Goal: Task Accomplishment & Management: Use online tool/utility

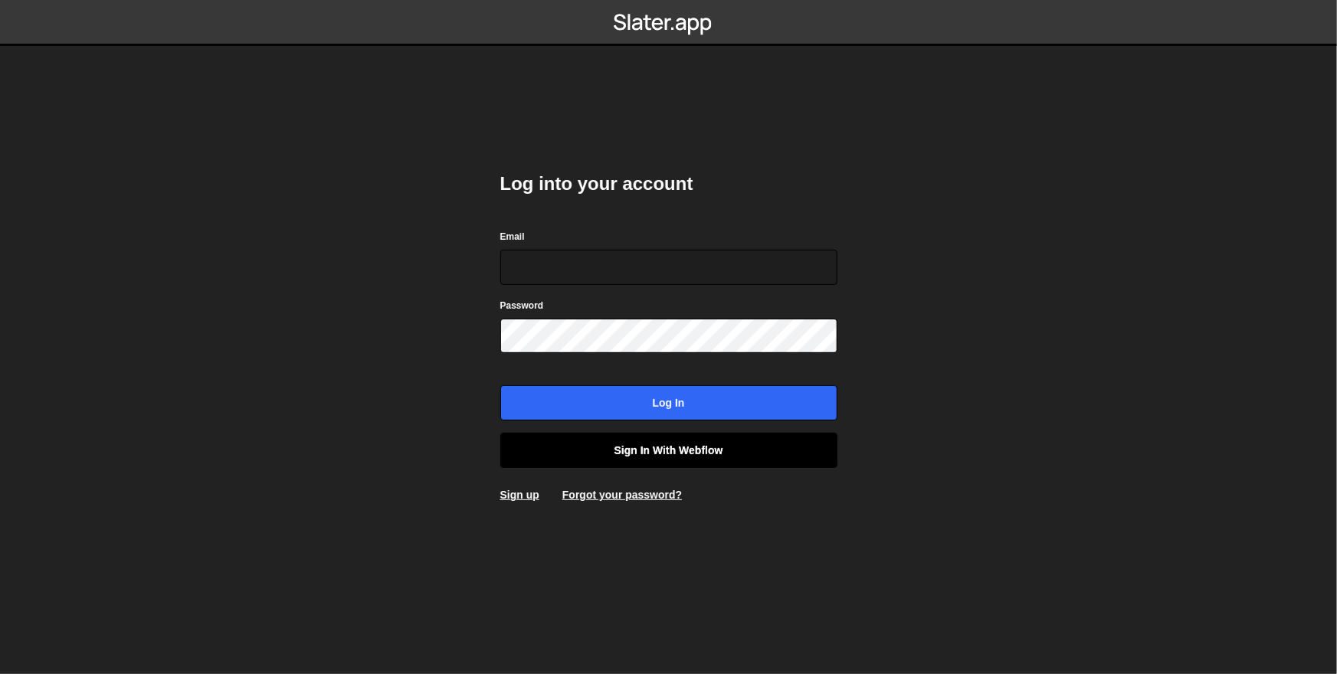
click at [630, 441] on link "Sign in with Webflow" at bounding box center [668, 450] width 337 height 35
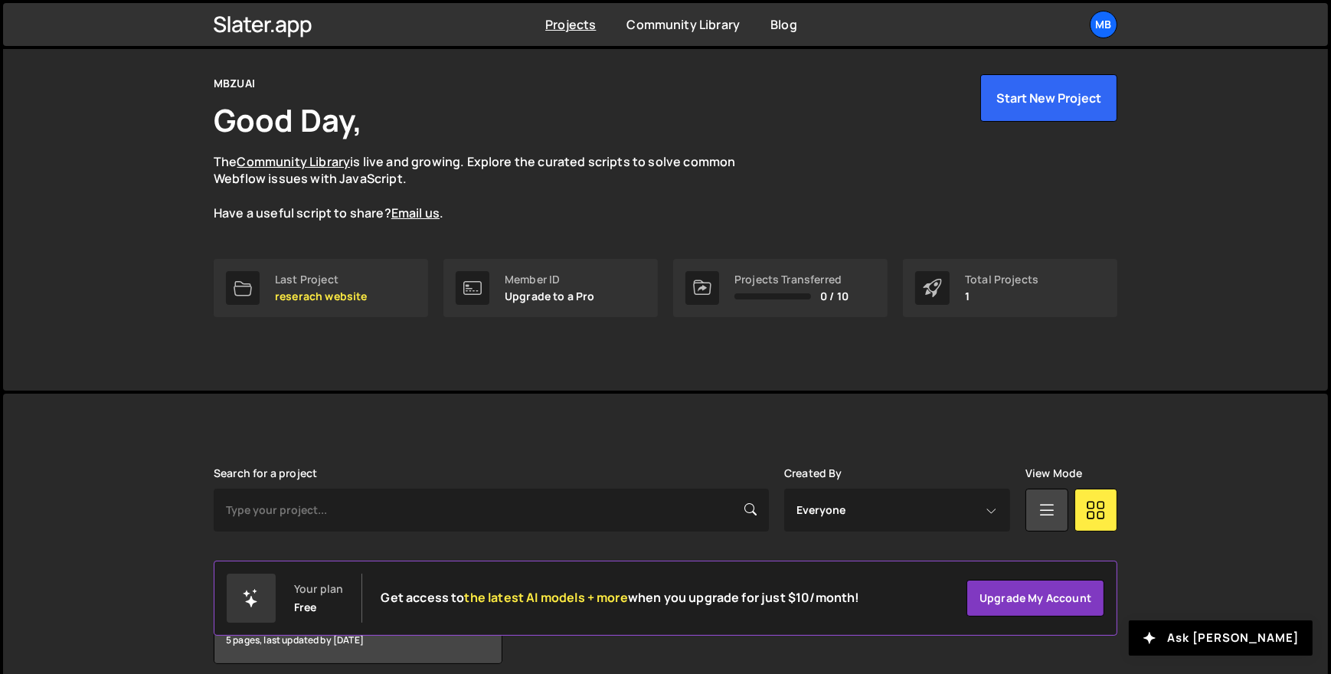
scroll to position [114, 0]
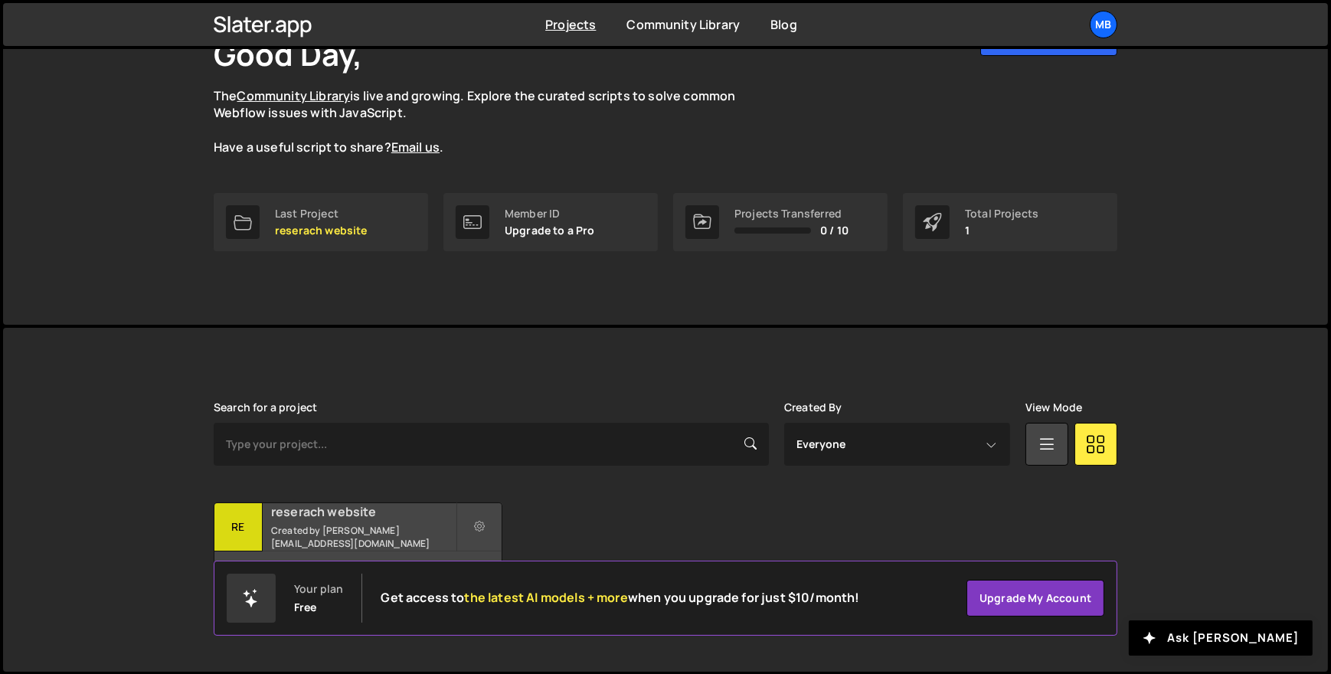
click at [339, 542] on div "reserach website Created by [EMAIL_ADDRESS][DOMAIN_NAME]" at bounding box center [358, 526] width 287 height 47
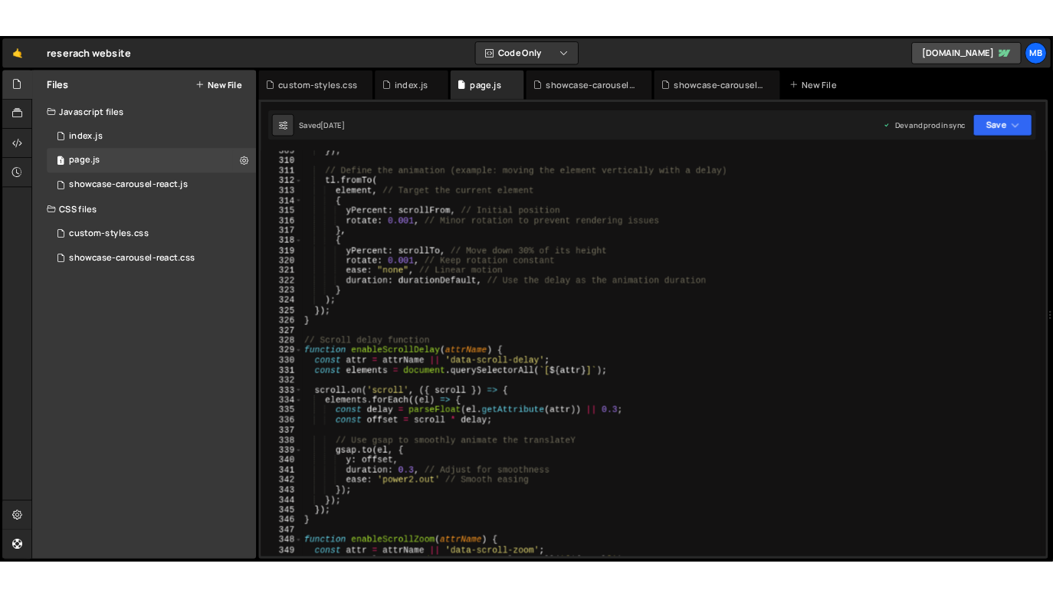
scroll to position [3867, 0]
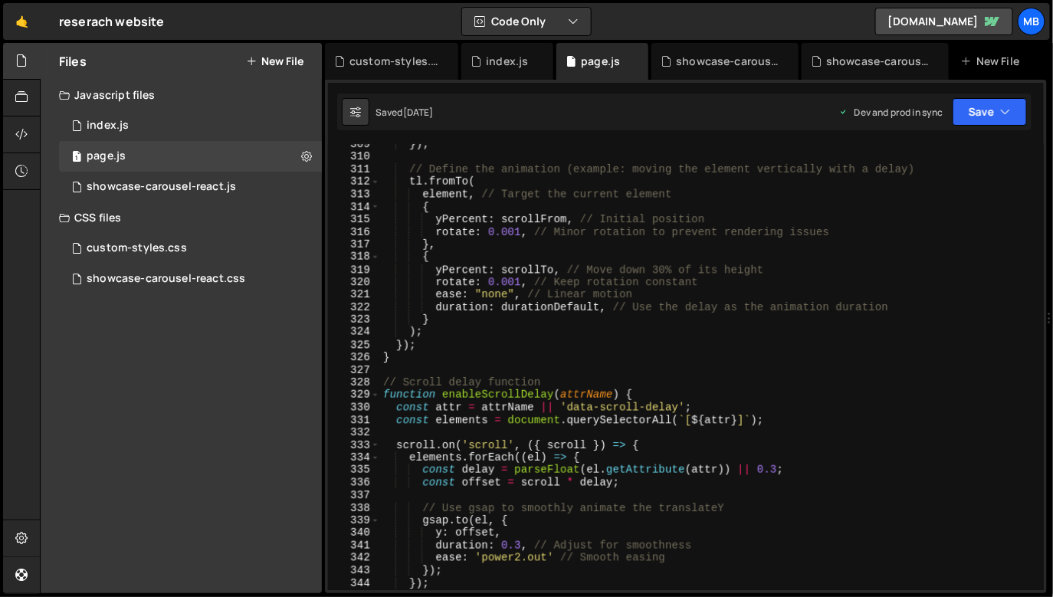
click at [590, 231] on div "}) ; // Define the animation (example: moving the element vertically with a del…" at bounding box center [717, 374] width 675 height 472
click at [567, 300] on div "}) ; // Define the animation (example: moving the element vertically with a del…" at bounding box center [709, 374] width 659 height 472
type textarea "ease: "none", // Linear motion duration: durationDefault, // Use the delay as t…"
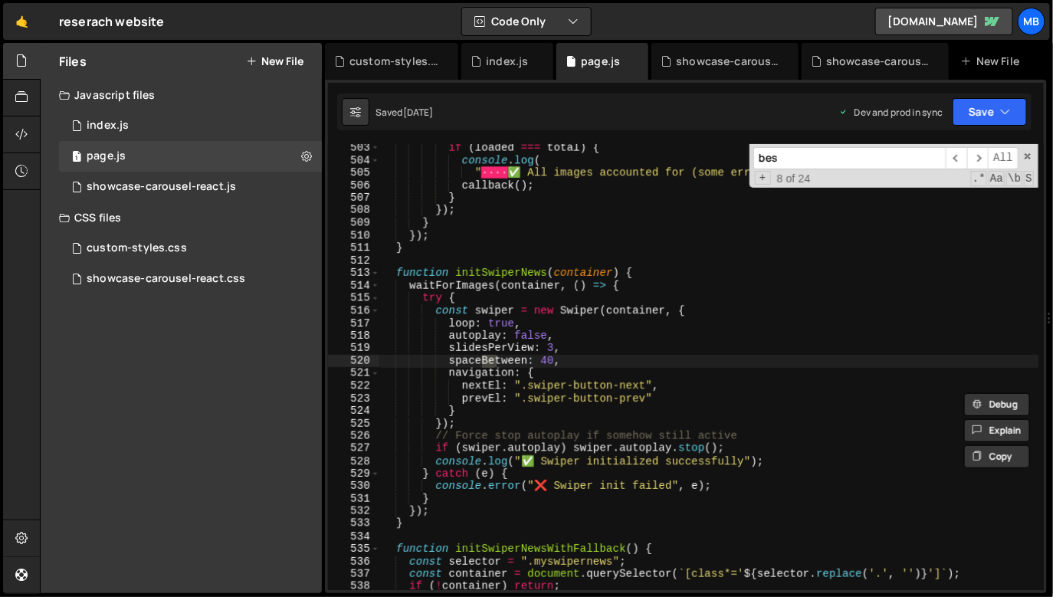
scroll to position [12952, 0]
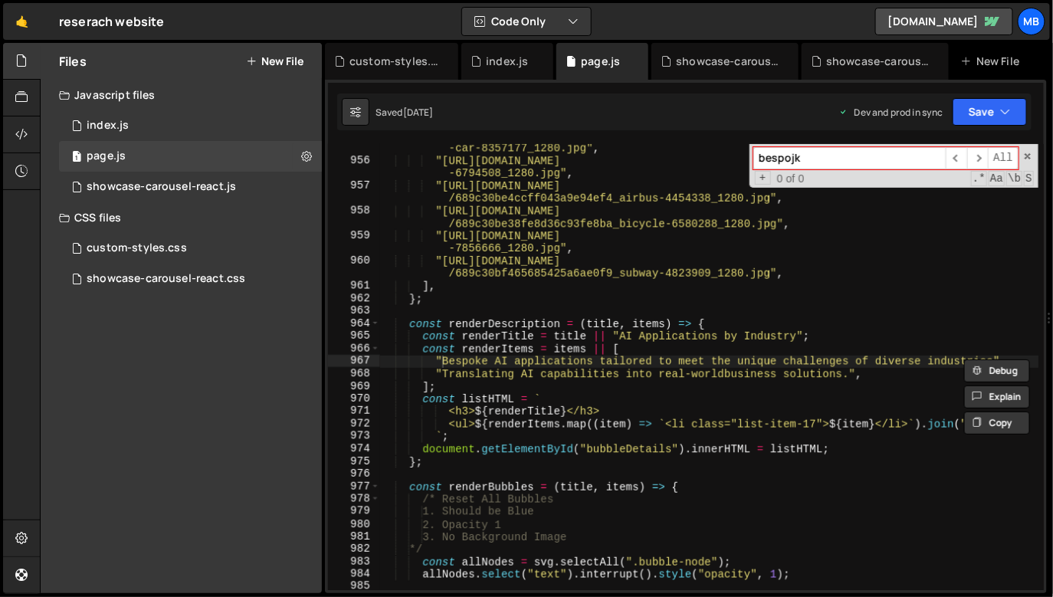
type input "bespojk"
click at [539, 284] on div ""https://cdn.prod.website-files.com/6719ea70954c22fc2ba0d763/689c30be20da7bb5ff…" at bounding box center [709, 371] width 659 height 484
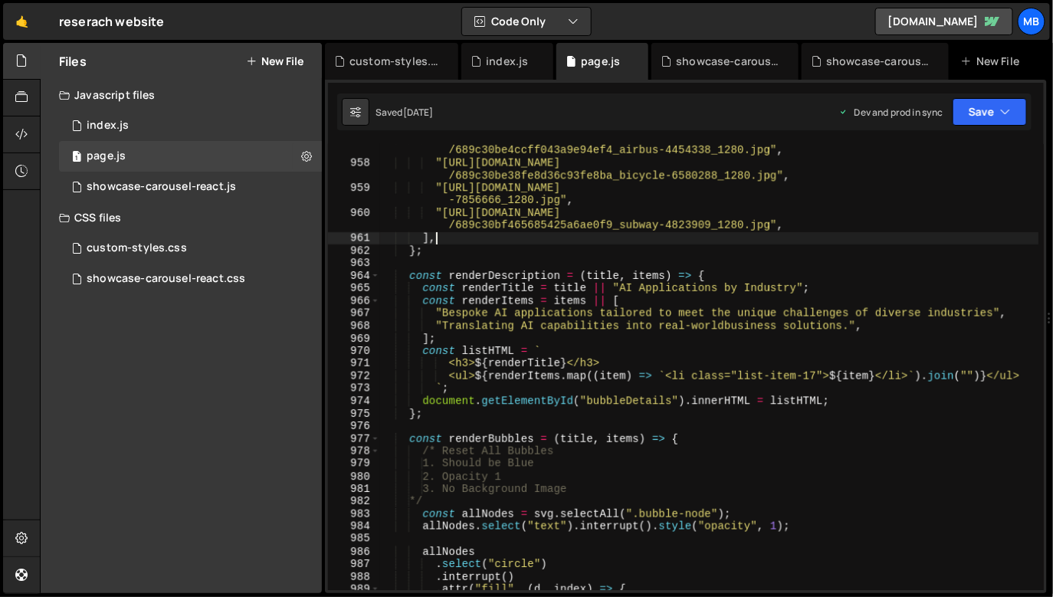
scroll to position [12999, 0]
click at [725, 326] on div ""https://cdn.prod.website-files.com/6719ea70954c22fc2ba0d763 /689c30be4ccff043a…" at bounding box center [709, 374] width 659 height 484
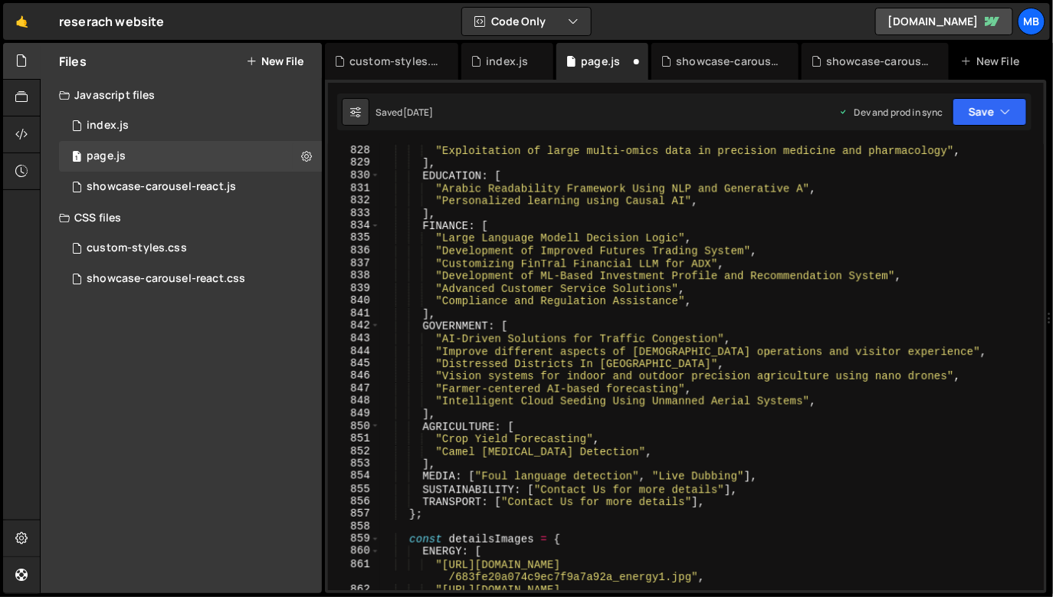
scroll to position [10354, 0]
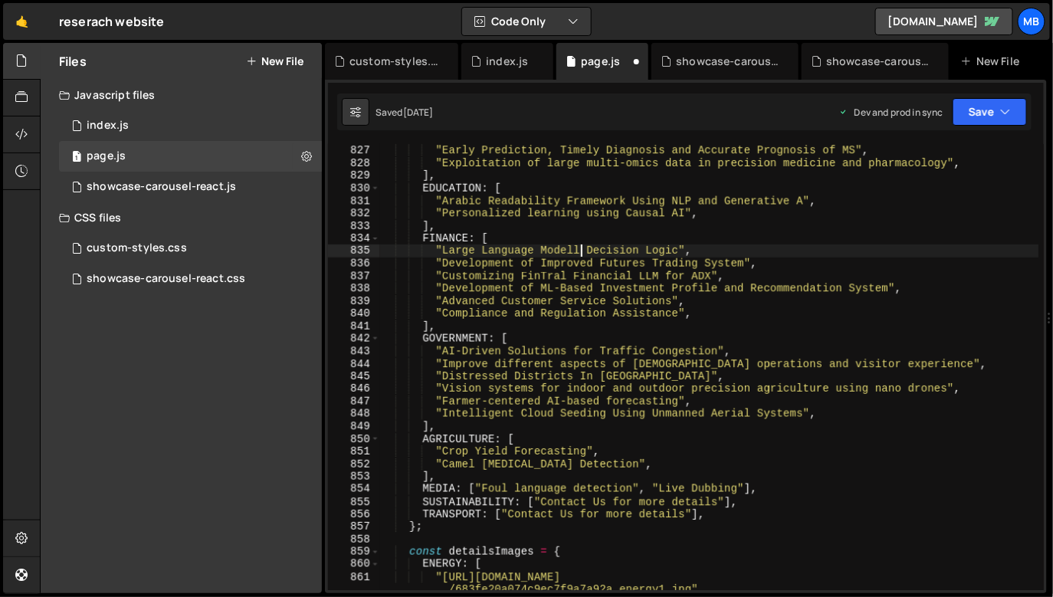
click at [577, 249] on div ""Remote Health Monitoring of Patients" , "Early Prediction, Timely Diagnosis an…" at bounding box center [709, 374] width 659 height 484
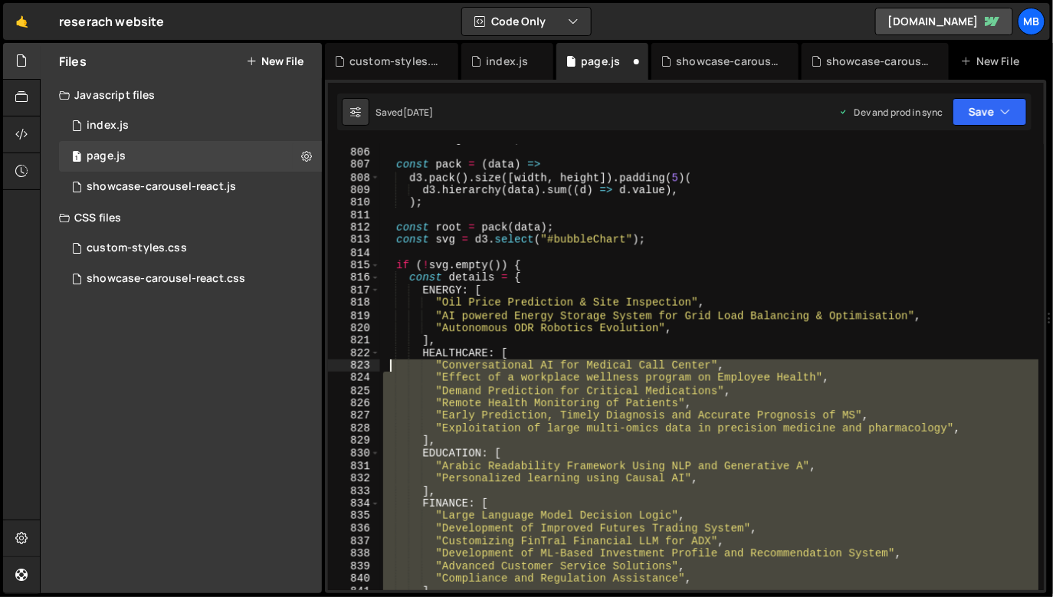
scroll to position [10090, 0]
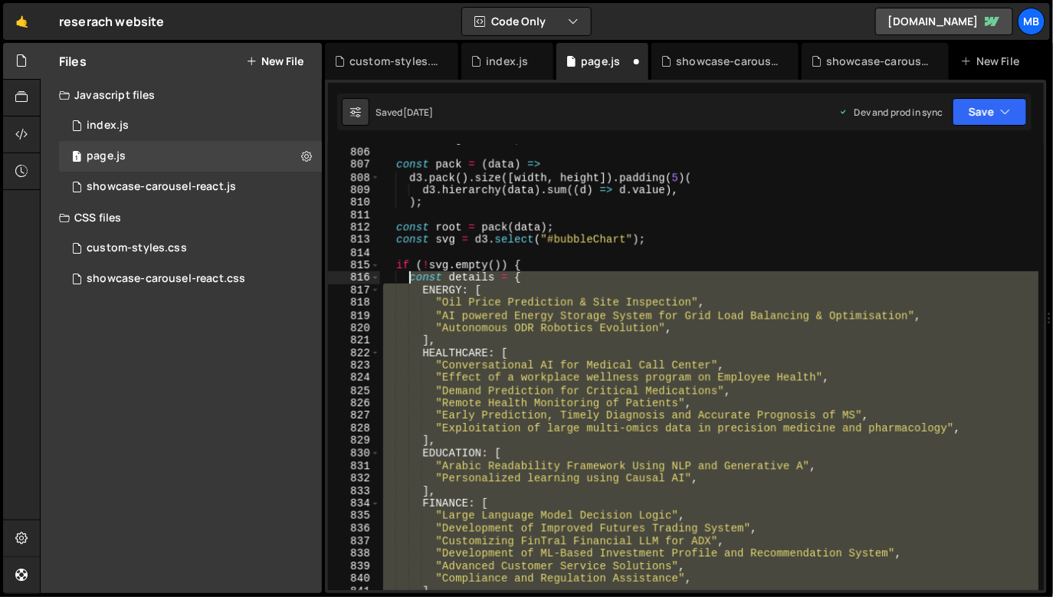
drag, startPoint x: 414, startPoint y: 482, endPoint x: 411, endPoint y: 279, distance: 203.0
click at [411, 279] on div "const height = 600 ; const pack = ( data ) => d3 . pack ( ) . size ([ width , h…" at bounding box center [709, 369] width 659 height 472
click at [460, 317] on div "const height = 600 ; const pack = ( data ) => d3 . pack ( ) . size ([ width , h…" at bounding box center [709, 367] width 658 height 446
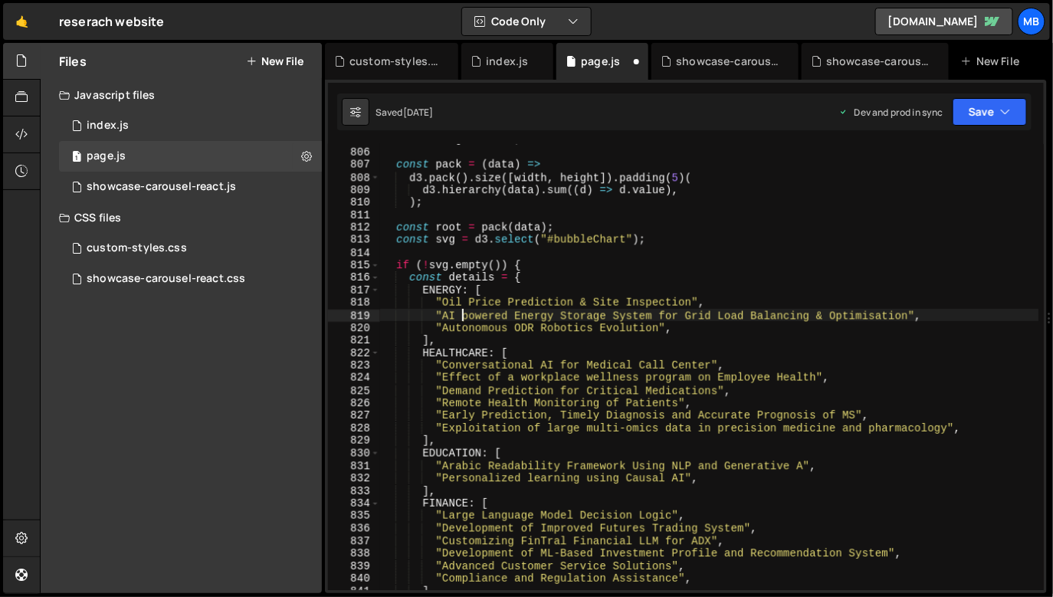
click at [464, 315] on div "const height = 600 ; const pack = ( data ) => d3 . pack ( ) . size ([ width , h…" at bounding box center [709, 369] width 659 height 472
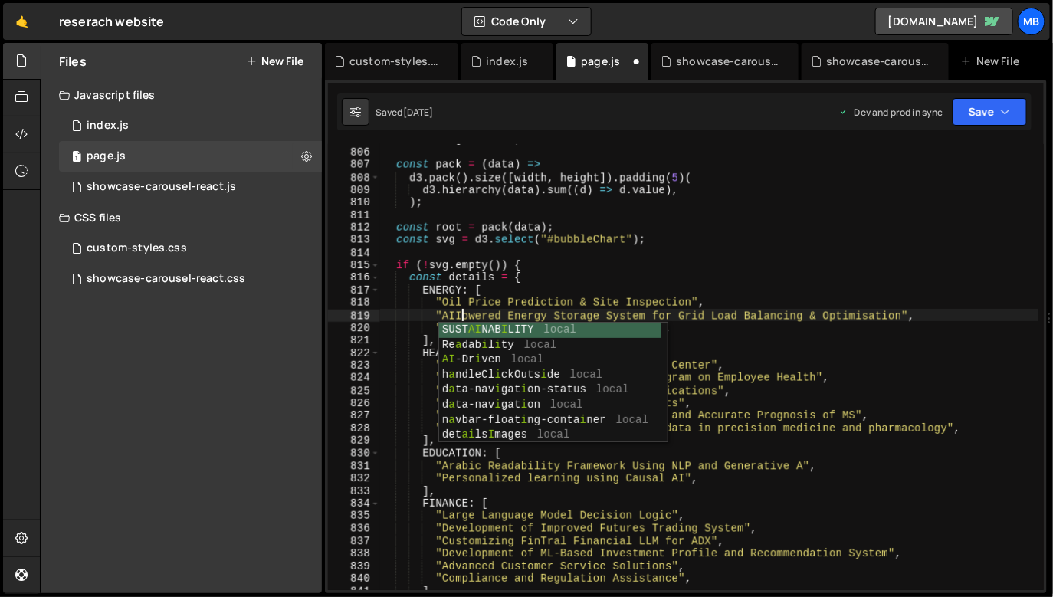
scroll to position [0, 5]
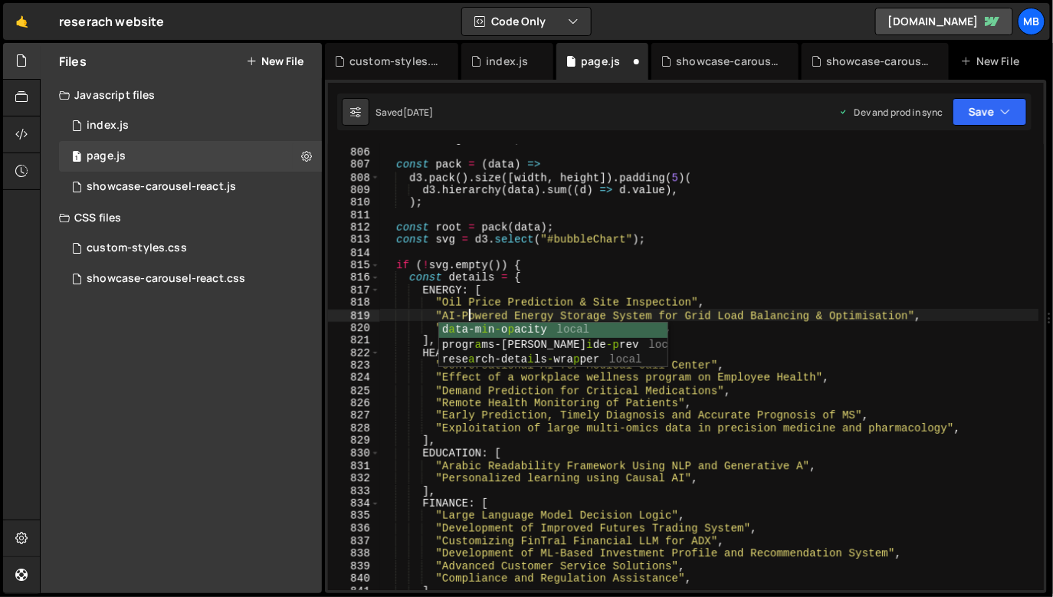
click at [497, 284] on div "const height = 600 ; const pack = ( data ) => d3 . pack ( ) . size ([ width , h…" at bounding box center [709, 369] width 659 height 472
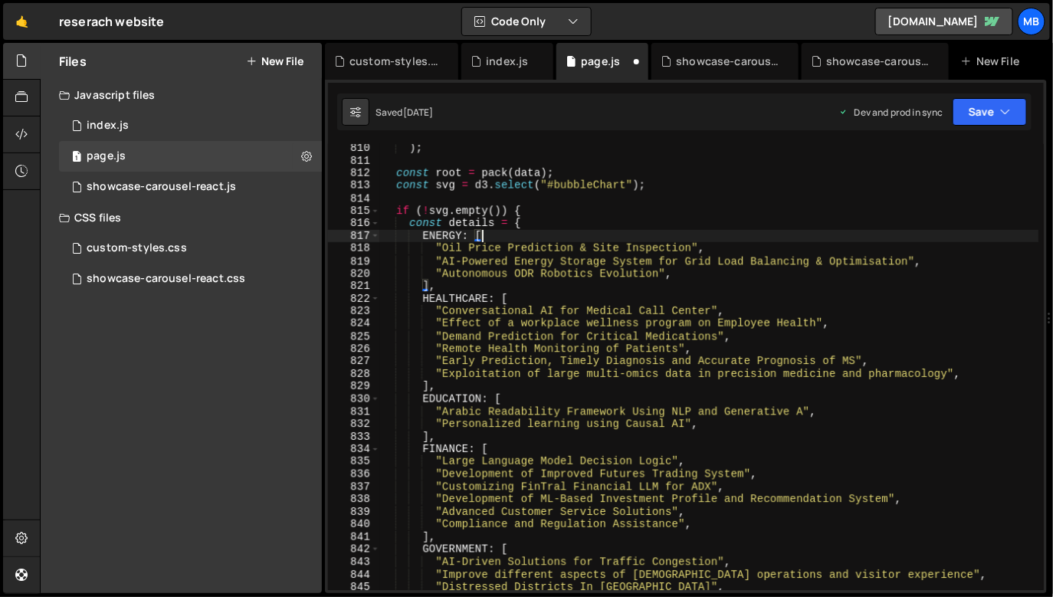
scroll to position [10258, 0]
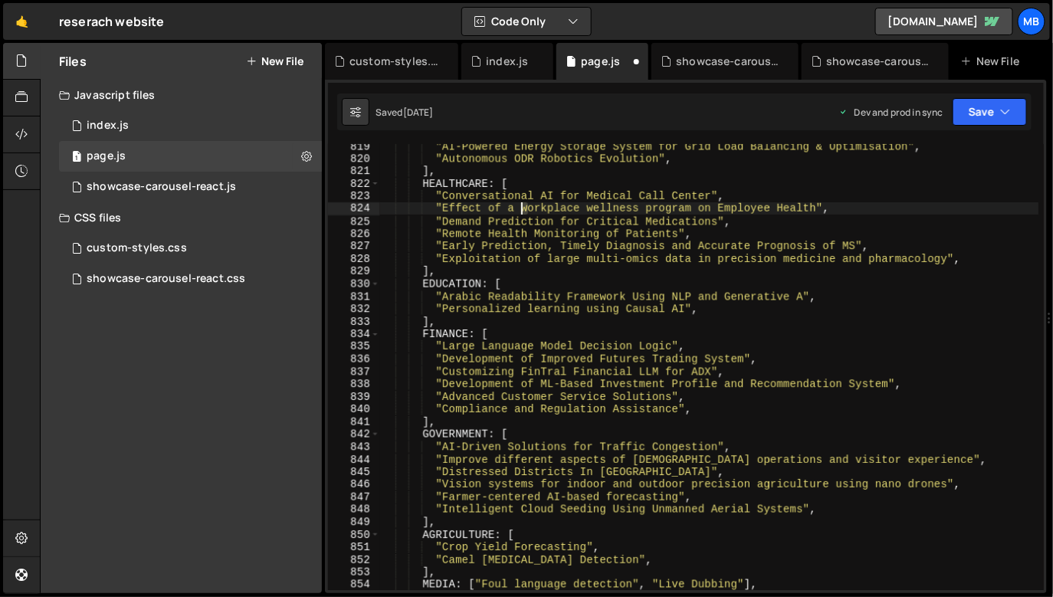
click at [522, 208] on div ""AI-Powered Energy Storage System for Grid Load Balancing & Optimisation" , "Au…" at bounding box center [709, 375] width 659 height 472
click at [588, 208] on div ""AI-Powered Energy Storage System for Grid Load Balancing & Optimisation" , "Au…" at bounding box center [709, 375] width 659 height 472
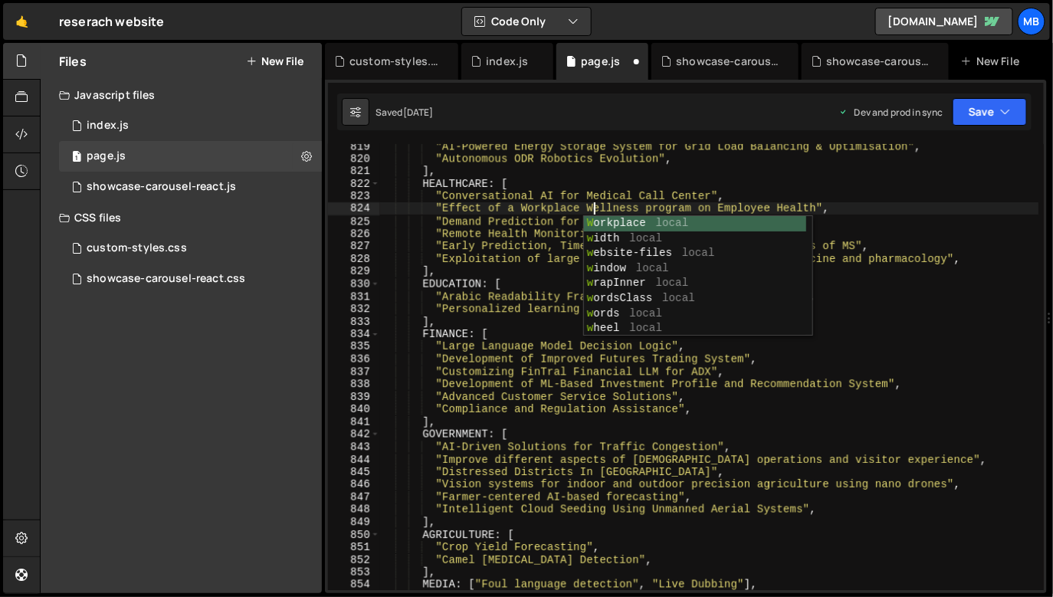
scroll to position [0, 14]
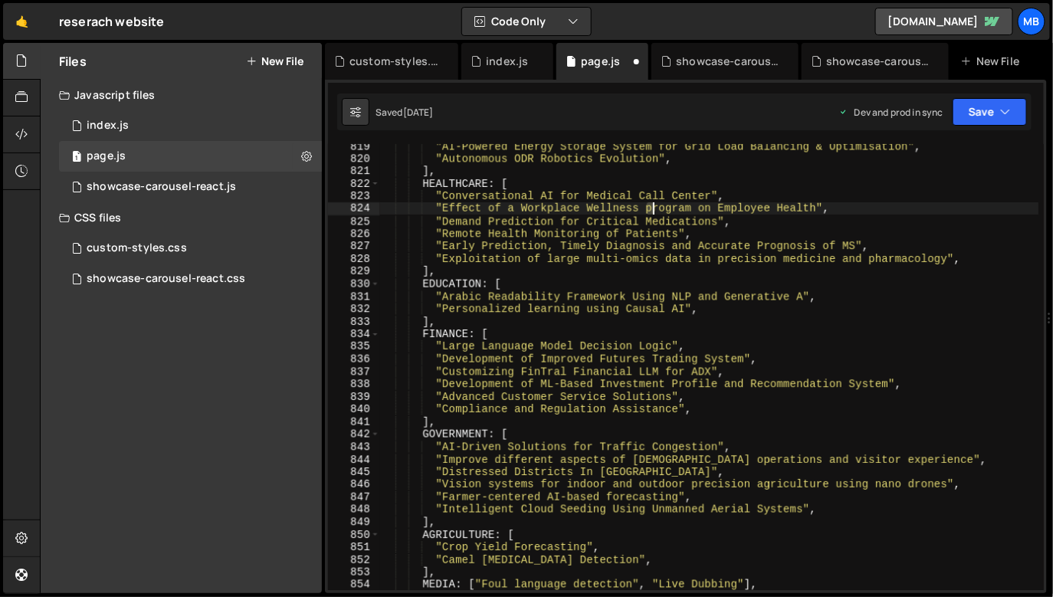
drag, startPoint x: 648, startPoint y: 209, endPoint x: 671, endPoint y: 198, distance: 25.7
click at [651, 208] on div ""AI-Powered Energy Storage System for Grid Load Balancing & Optimisation" , "Au…" at bounding box center [709, 375] width 659 height 472
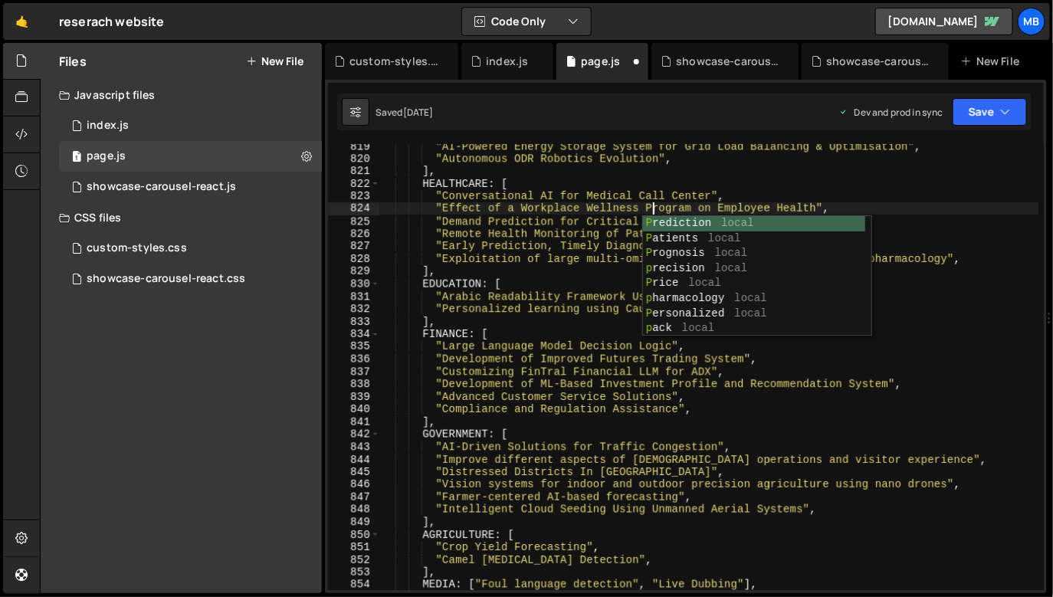
click at [653, 168] on div ""AI-Powered Energy Storage System for Grid Load Balancing & Optimisation" , "Au…" at bounding box center [709, 375] width 659 height 472
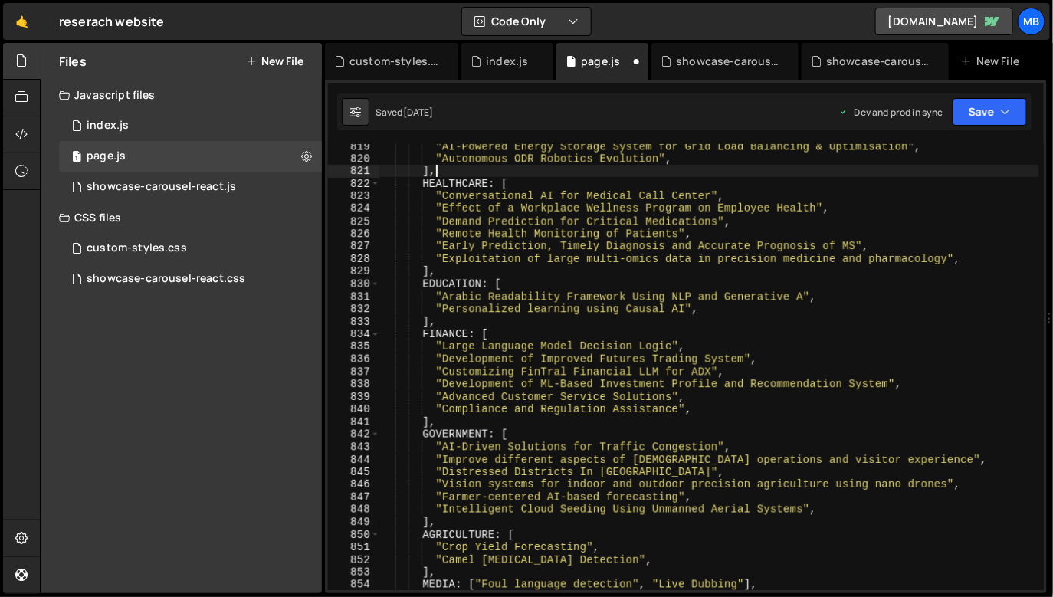
scroll to position [10312, 0]
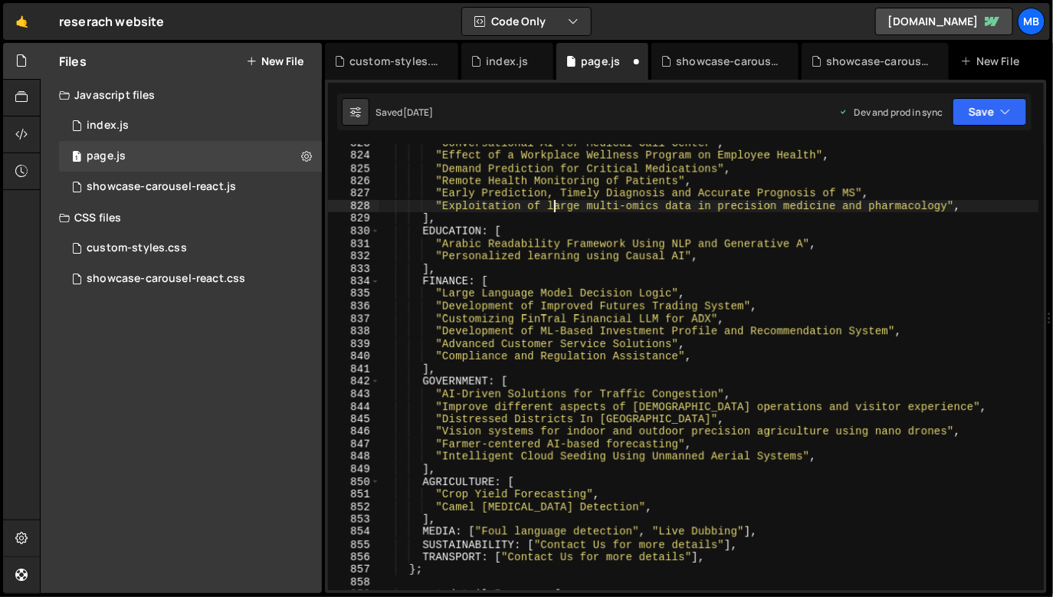
drag, startPoint x: 553, startPoint y: 205, endPoint x: 561, endPoint y: 198, distance: 9.8
click at [553, 205] on div ""Conversational AI for Medical Call Center" , "Effect of a Workplace Wellness P…" at bounding box center [709, 373] width 659 height 472
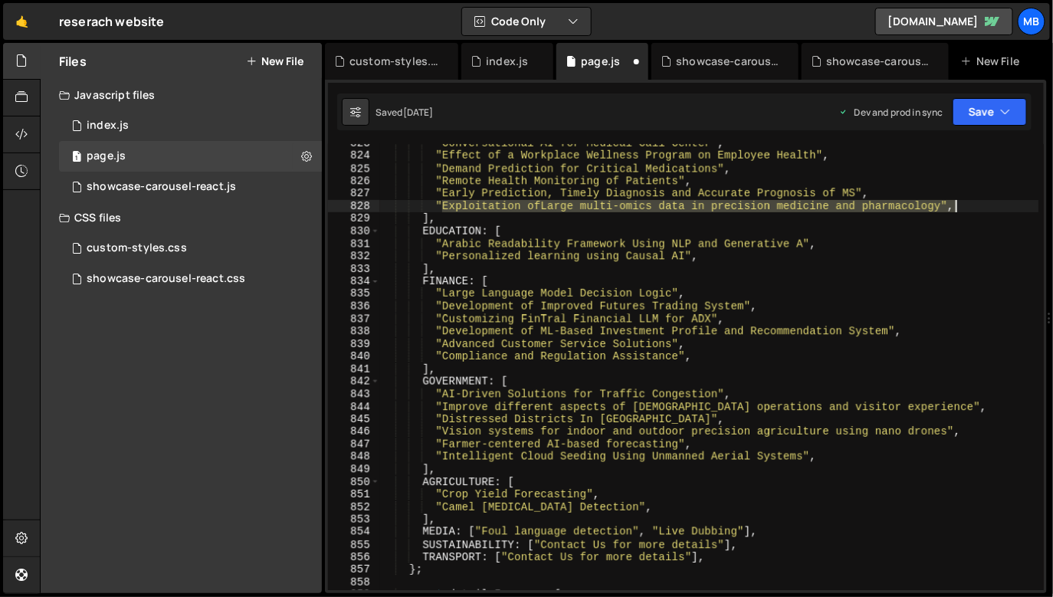
drag, startPoint x: 444, startPoint y: 208, endPoint x: 968, endPoint y: 206, distance: 523.3
click at [968, 206] on div ""Conversational AI for Medical Call Center" , "Effect of a Workplace Wellness P…" at bounding box center [709, 373] width 659 height 472
paste textarea "Large Multi-Omics Data in Precision Medicine and P"
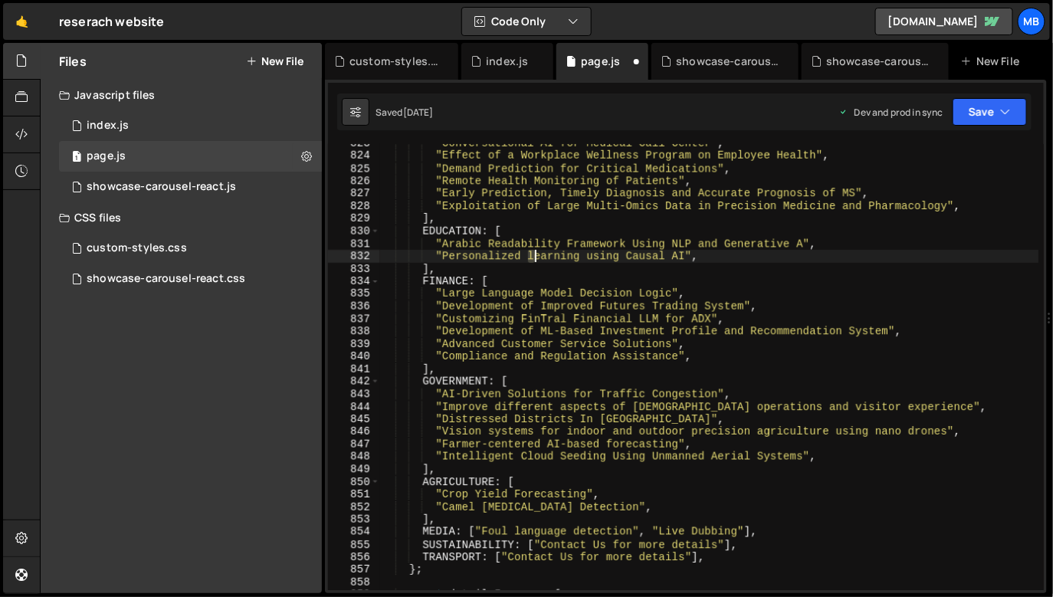
click at [533, 257] on div ""Conversational AI for Medical Call Center" , "Effect of a Workplace Wellness P…" at bounding box center [709, 373] width 659 height 472
drag, startPoint x: 588, startPoint y: 255, endPoint x: 596, endPoint y: 242, distance: 15.1
click at [594, 255] on div ""Conversational AI for Medical Call Center" , "Effect of a Workplace Wellness P…" at bounding box center [709, 373] width 659 height 472
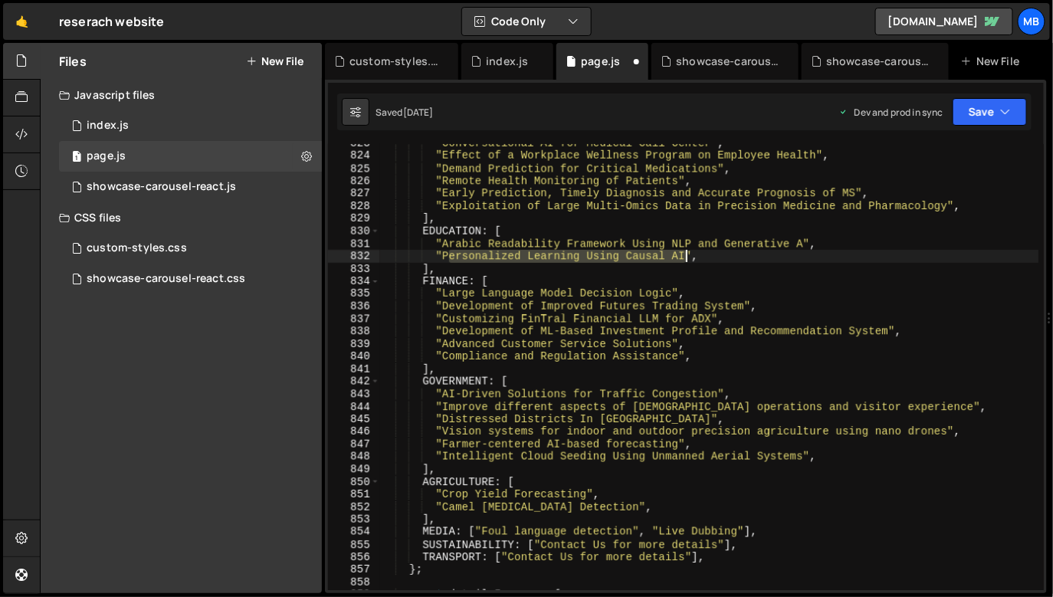
drag, startPoint x: 447, startPoint y: 257, endPoint x: 655, endPoint y: 248, distance: 208.5
click at [685, 250] on div ""Conversational AI for Medical Call Center" , "Effect of a Workplace Wellness P…" at bounding box center [709, 373] width 659 height 472
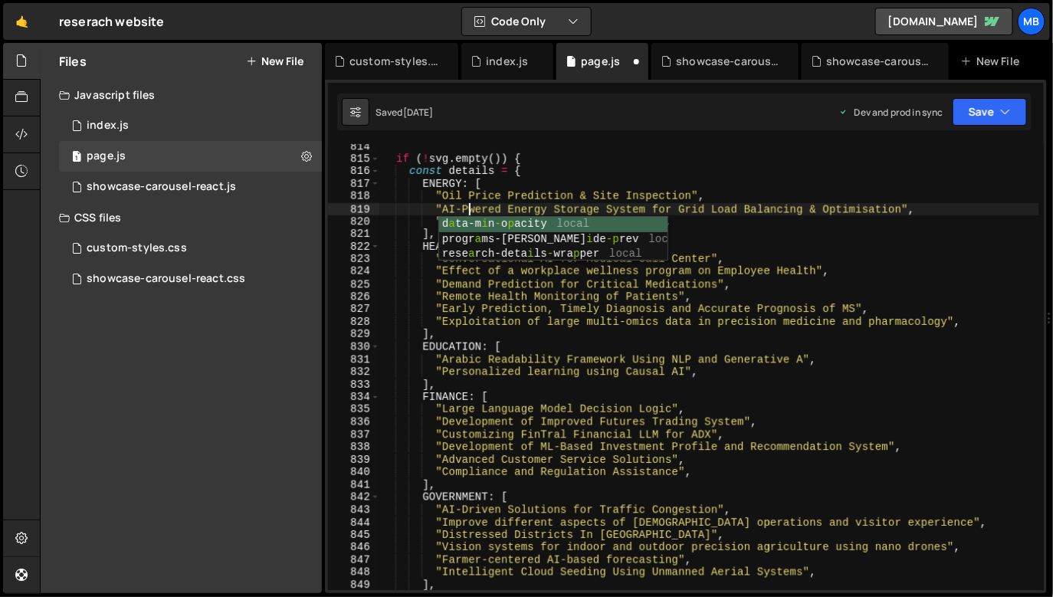
scroll to position [0, 6]
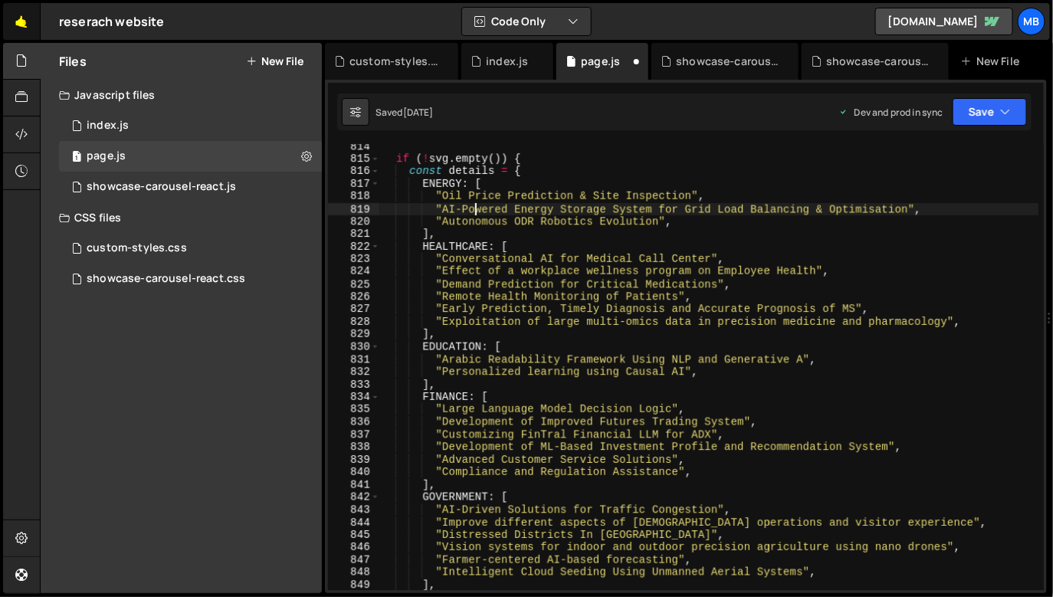
type textarea ""AI-Powered Energy Storage System for Grid Load Balancing & Optimisation","
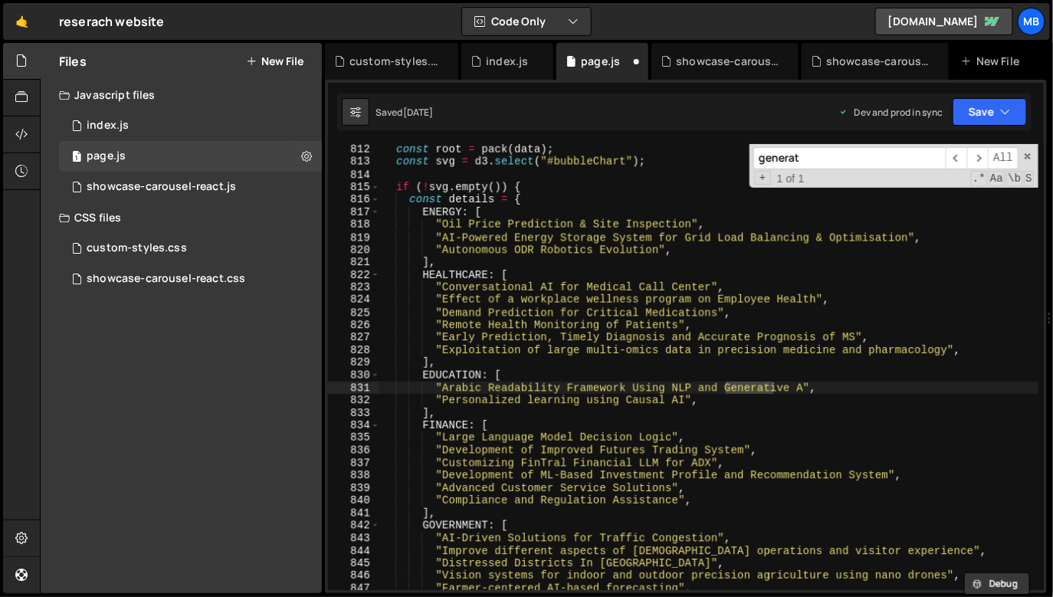
scroll to position [10220, 0]
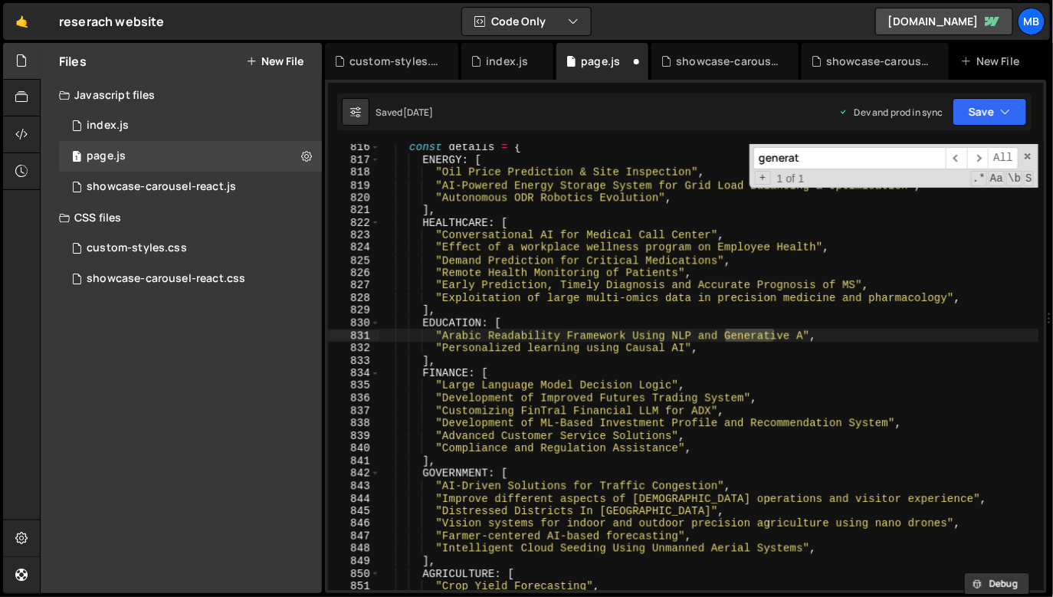
type input "generat"
click at [806, 339] on div "const details = { ENERGY : [ "Oil Price Prediction & Site Inspection" , "AI-Pow…" at bounding box center [709, 377] width 659 height 472
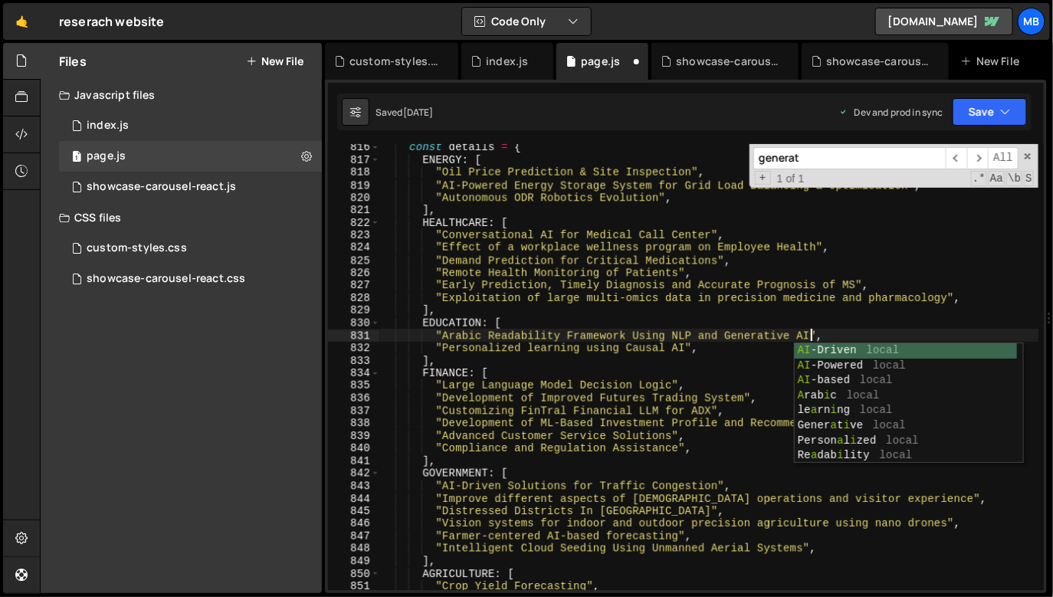
click at [665, 285] on div "const details = { ENERGY : [ "Oil Price Prediction & Site Inspection" , "AI-Pow…" at bounding box center [709, 377] width 659 height 472
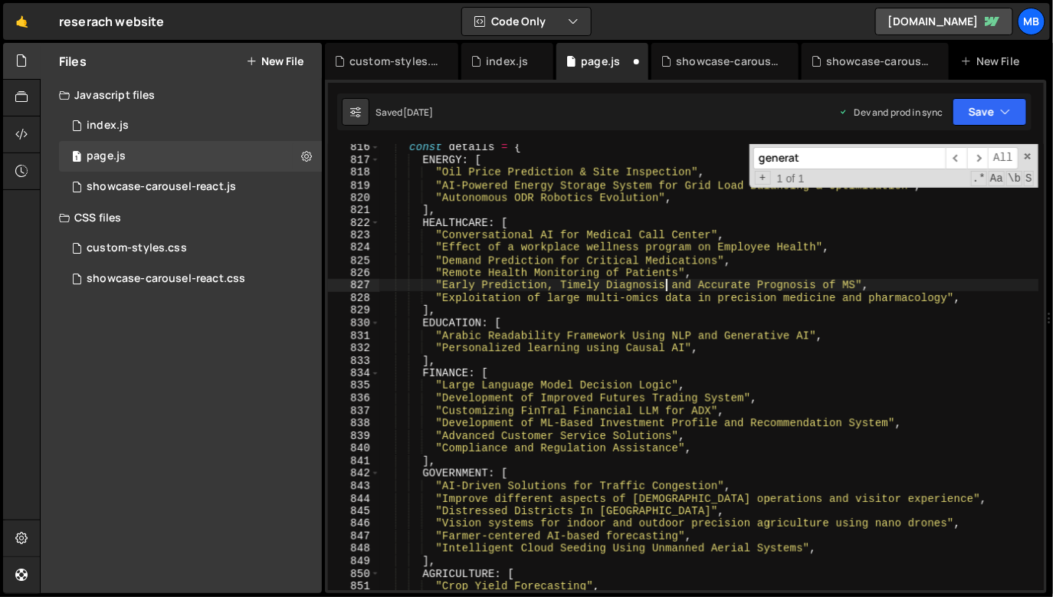
type textarea ""Early Prediction, Timely Diagnosis and Accurate Prognosis of MS","
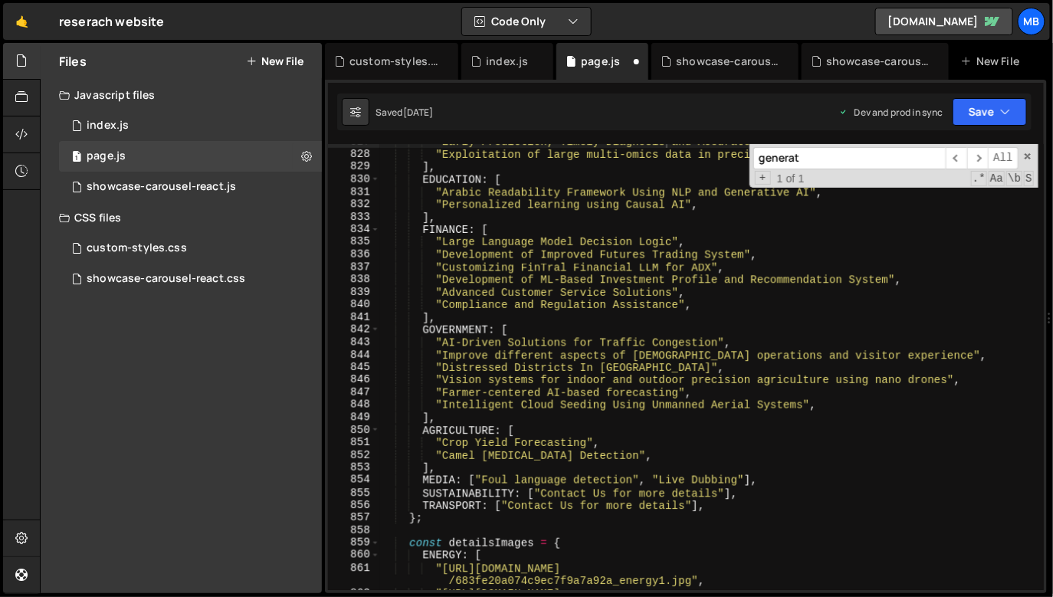
scroll to position [10486, 0]
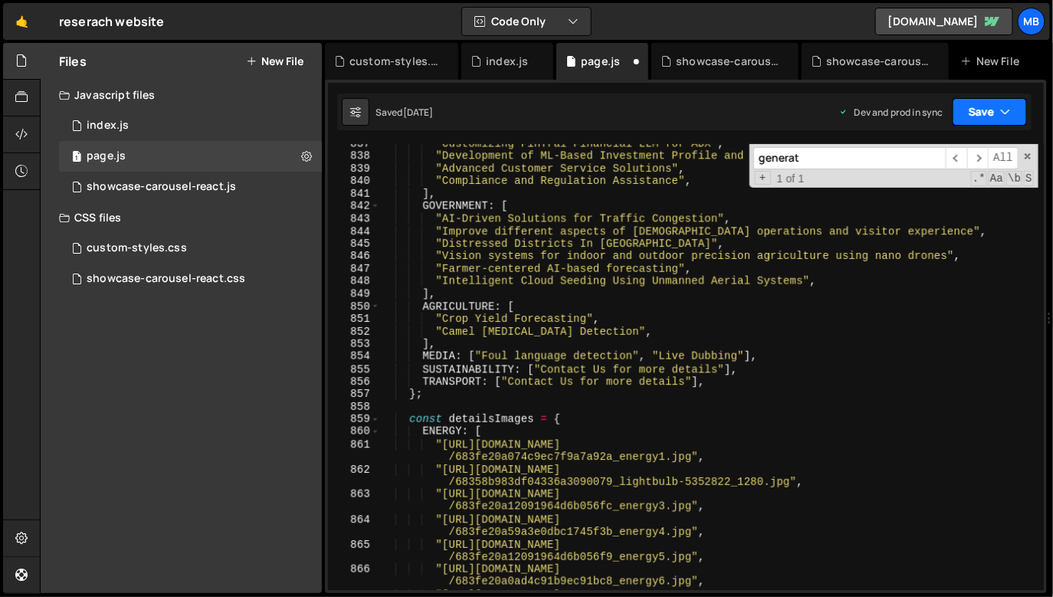
click at [991, 115] on button "Save" at bounding box center [989, 112] width 74 height 28
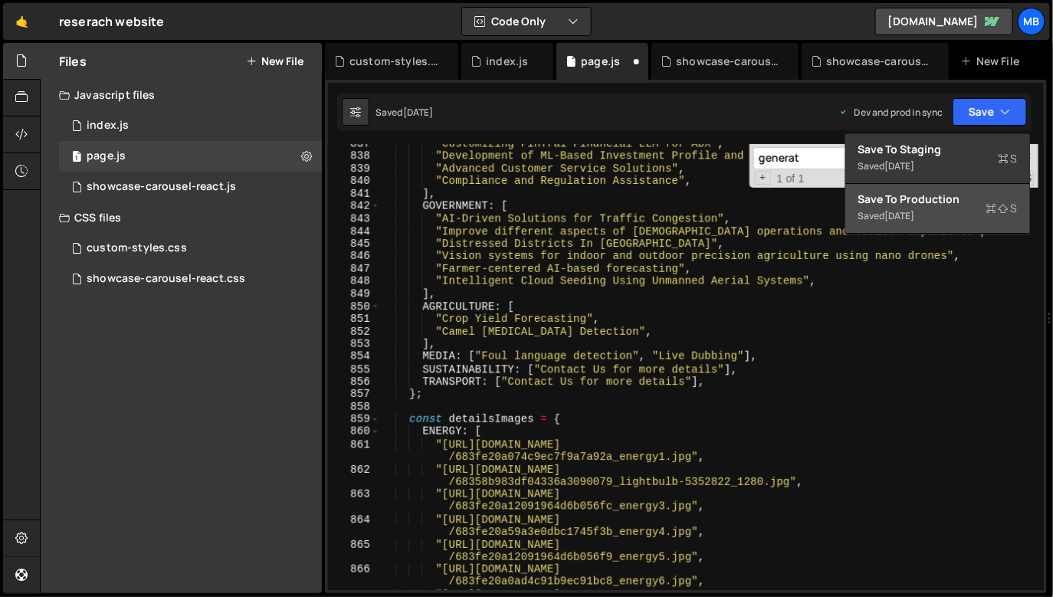
click at [942, 204] on div "Save to Production S" at bounding box center [937, 199] width 159 height 15
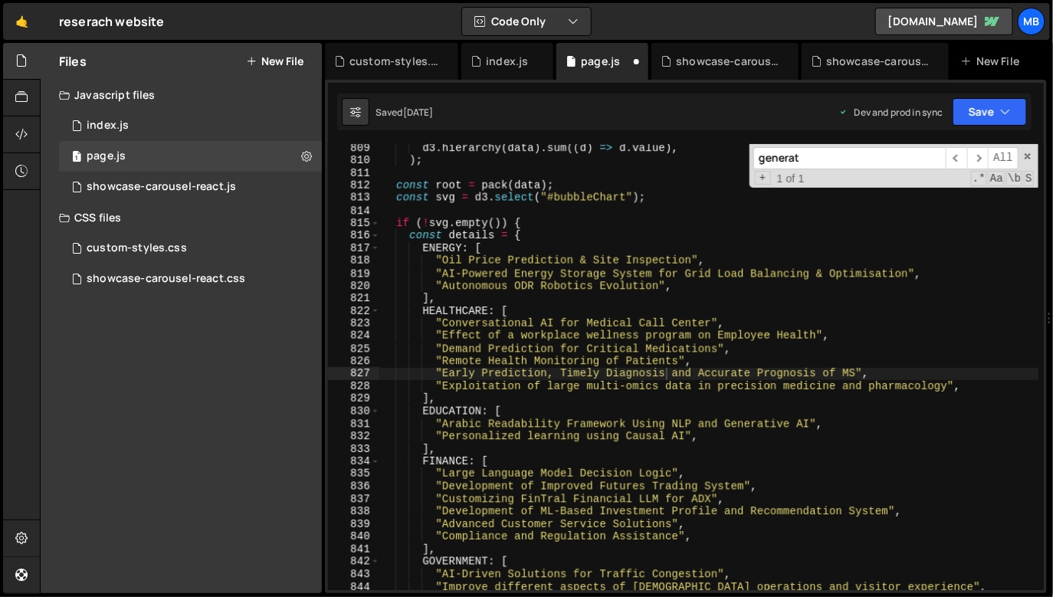
scroll to position [10132, 0]
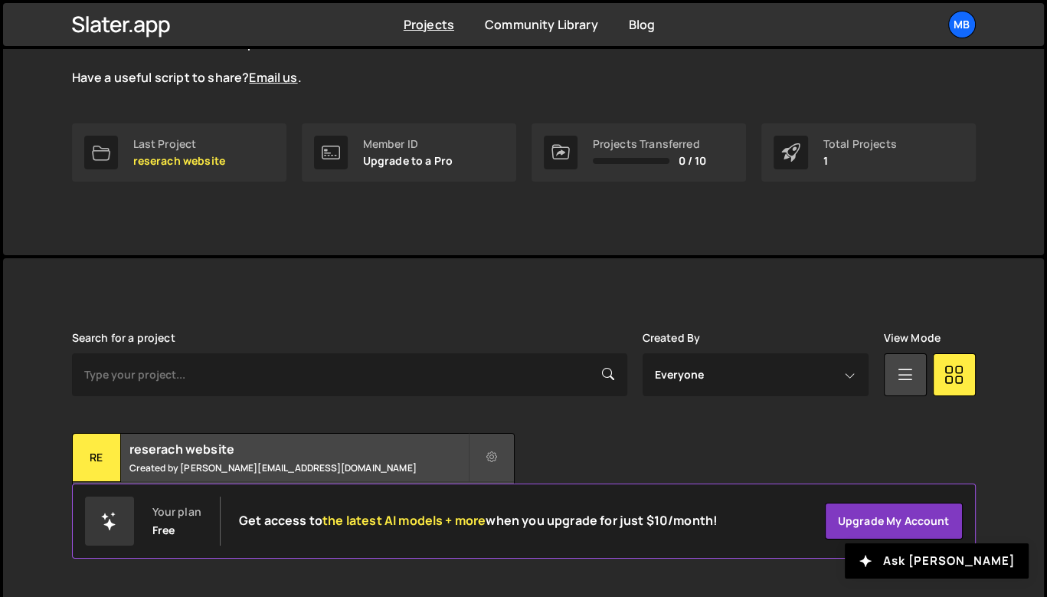
scroll to position [191, 0]
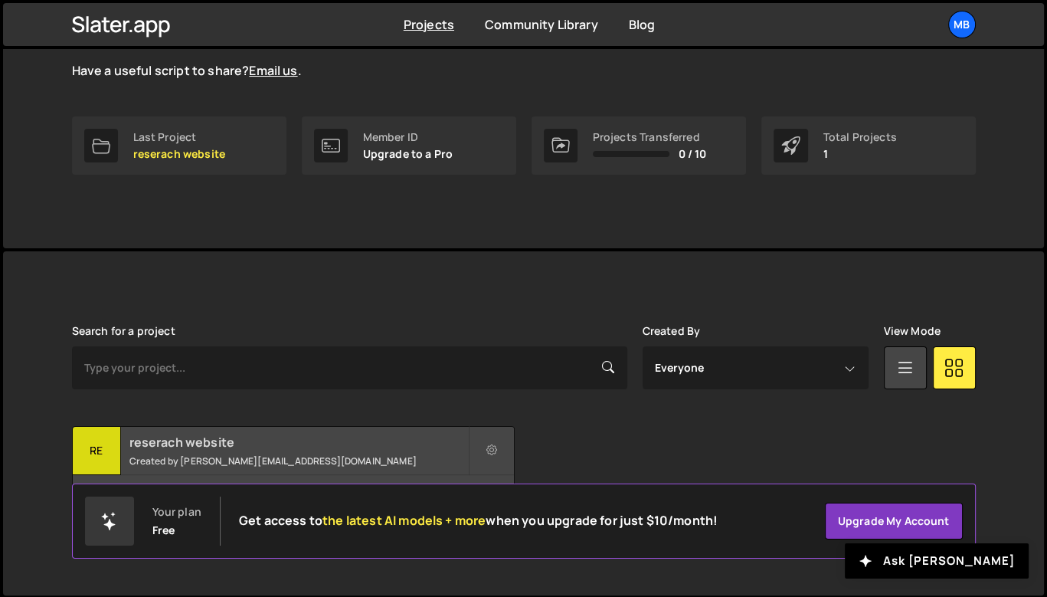
click at [214, 437] on h2 "reserach website" at bounding box center [298, 442] width 339 height 17
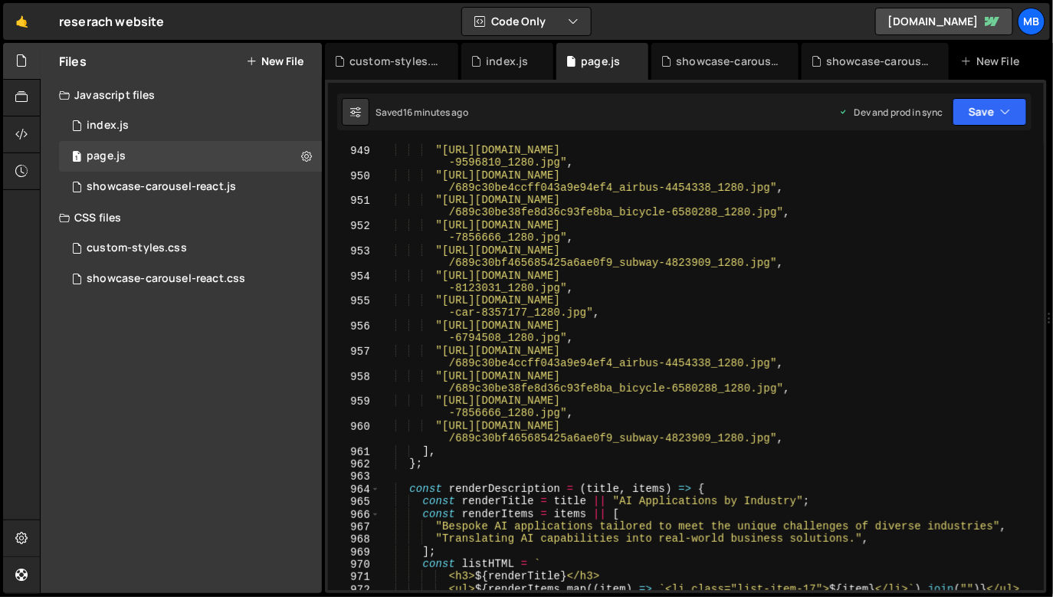
scroll to position [12770, 0]
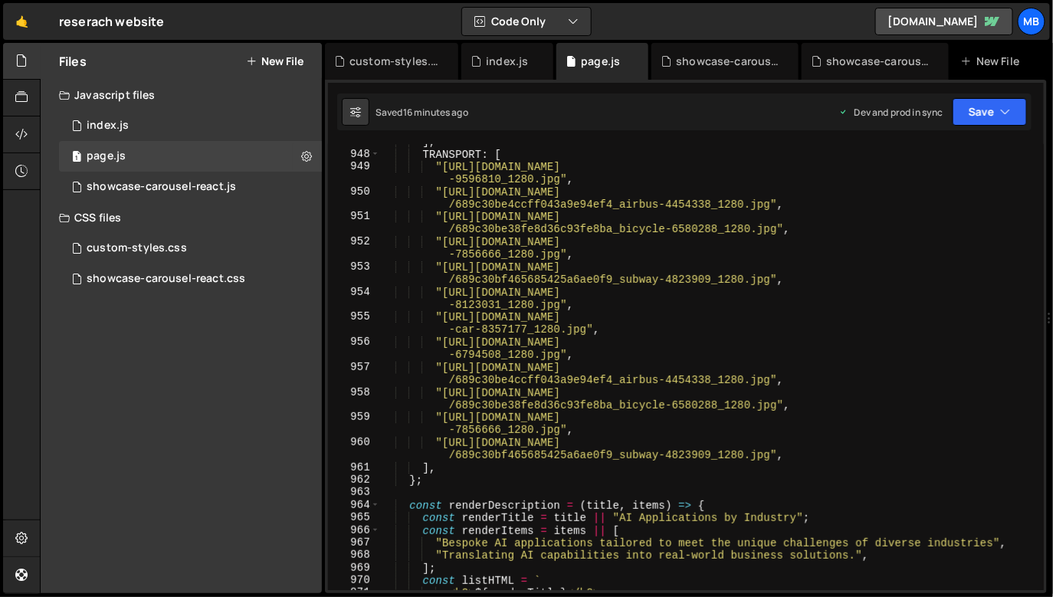
click at [323, 127] on div "Files New File Javascript files 1 index.js 0 1 page.js 0 0 showcase-carousel-re…" at bounding box center [546, 318] width 1013 height 551
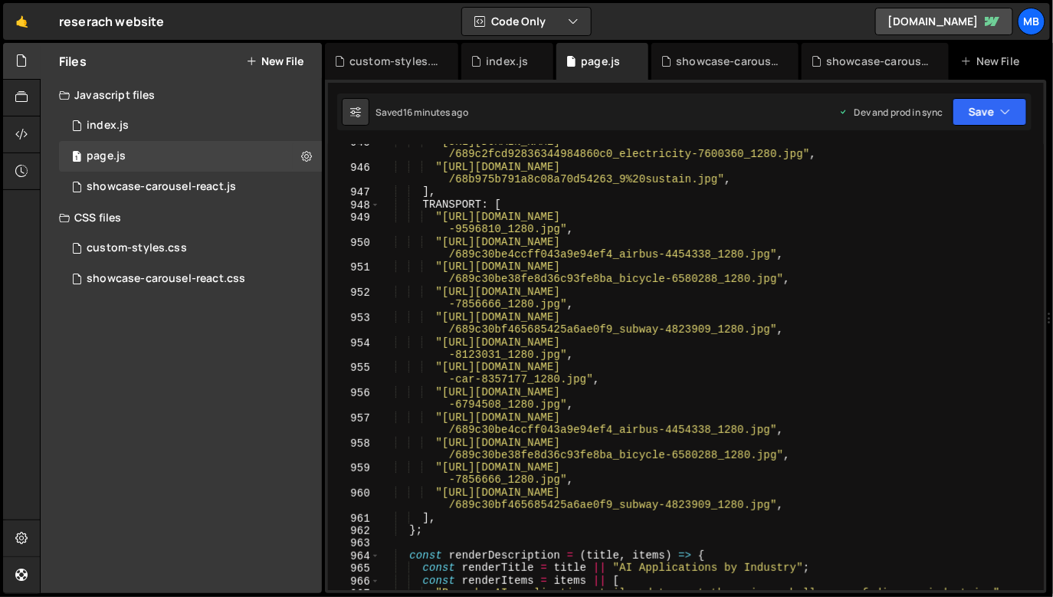
scroll to position [12720, 0]
drag, startPoint x: 463, startPoint y: 225, endPoint x: 461, endPoint y: 257, distance: 31.4
click at [462, 228] on div ""https://cdn.prod.website-files.com/6719ea70954c22fc2ba0d763 /689c2fcd928363449…" at bounding box center [709, 378] width 658 height 484
click at [462, 251] on div ""https://cdn.prod.website-files.com/6719ea70954c22fc2ba0d763 /689c2fcd928363449…" at bounding box center [709, 378] width 658 height 484
click at [457, 271] on div ""https://cdn.prod.website-files.com/6719ea70954c22fc2ba0d763 /689c2fcd928363449…" at bounding box center [709, 378] width 658 height 484
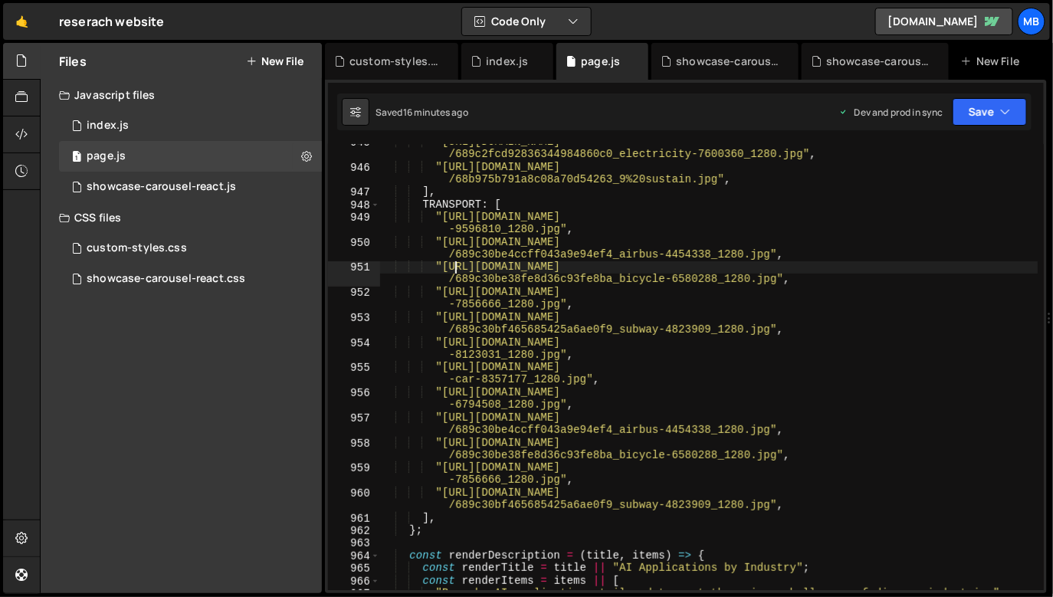
click at [457, 294] on div ""https://cdn.prod.website-files.com/6719ea70954c22fc2ba0d763 /689c2fcd928363449…" at bounding box center [709, 378] width 658 height 484
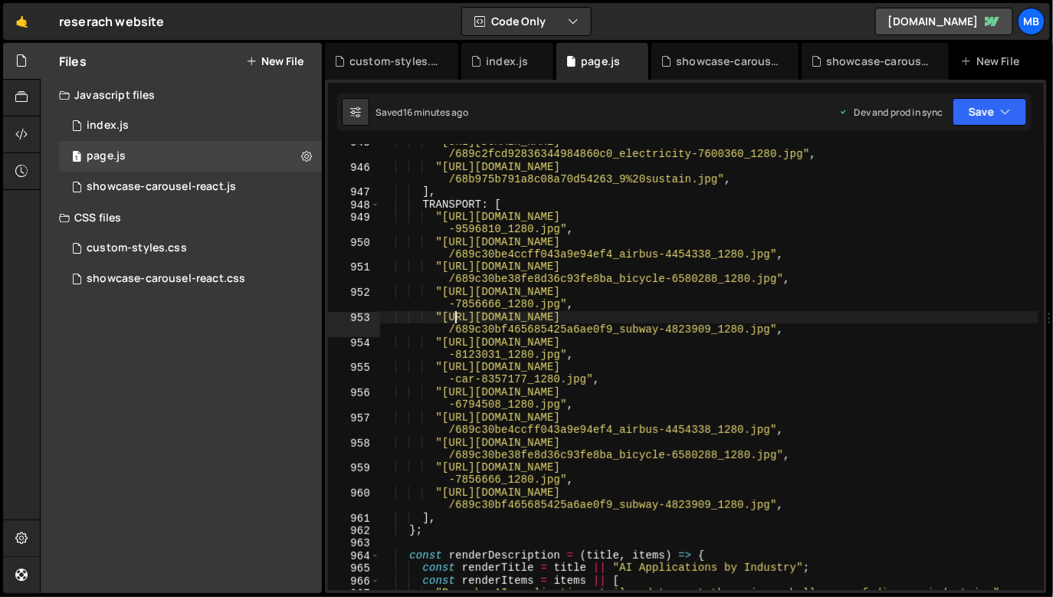
click at [457, 314] on div ""https://cdn.prod.website-files.com/6719ea70954c22fc2ba0d763 /689c2fcd928363449…" at bounding box center [709, 378] width 658 height 484
click at [455, 337] on div ""https://cdn.prod.website-files.com/6719ea70954c22fc2ba0d763 /689c2fcd928363449…" at bounding box center [709, 378] width 658 height 484
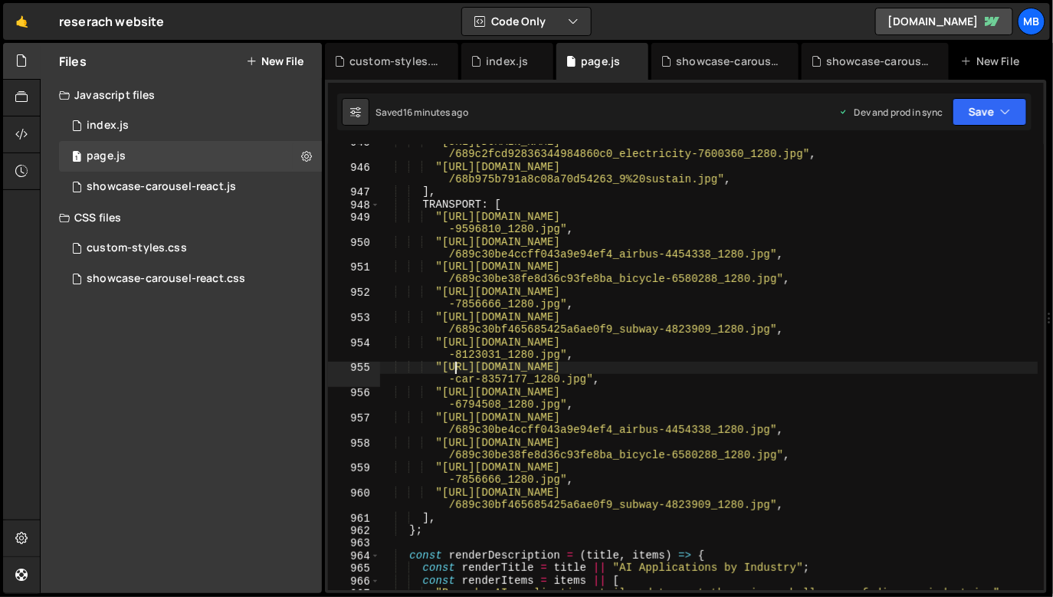
drag, startPoint x: 452, startPoint y: 365, endPoint x: 453, endPoint y: 375, distance: 10.8
click at [452, 365] on div ""https://cdn.prod.website-files.com/6719ea70954c22fc2ba0d763 /689c2fcd928363449…" at bounding box center [709, 378] width 658 height 484
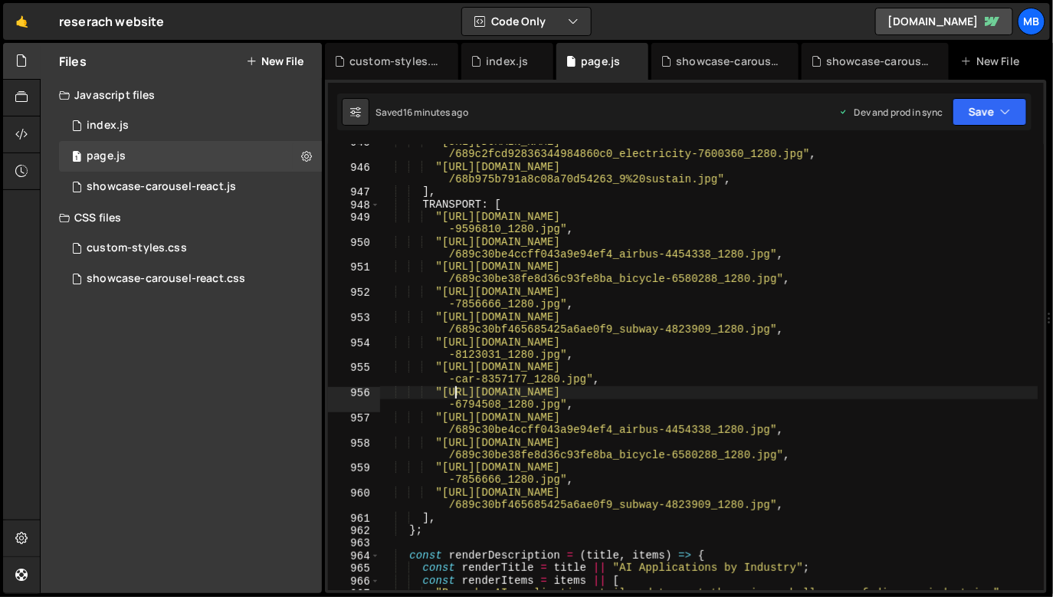
click at [453, 388] on div ""https://cdn.prod.website-files.com/6719ea70954c22fc2ba0d763 /689c2fcd928363449…" at bounding box center [709, 378] width 658 height 484
click at [454, 406] on div ""https://cdn.prod.website-files.com/6719ea70954c22fc2ba0d763 /689c2fcd928363449…" at bounding box center [709, 378] width 658 height 484
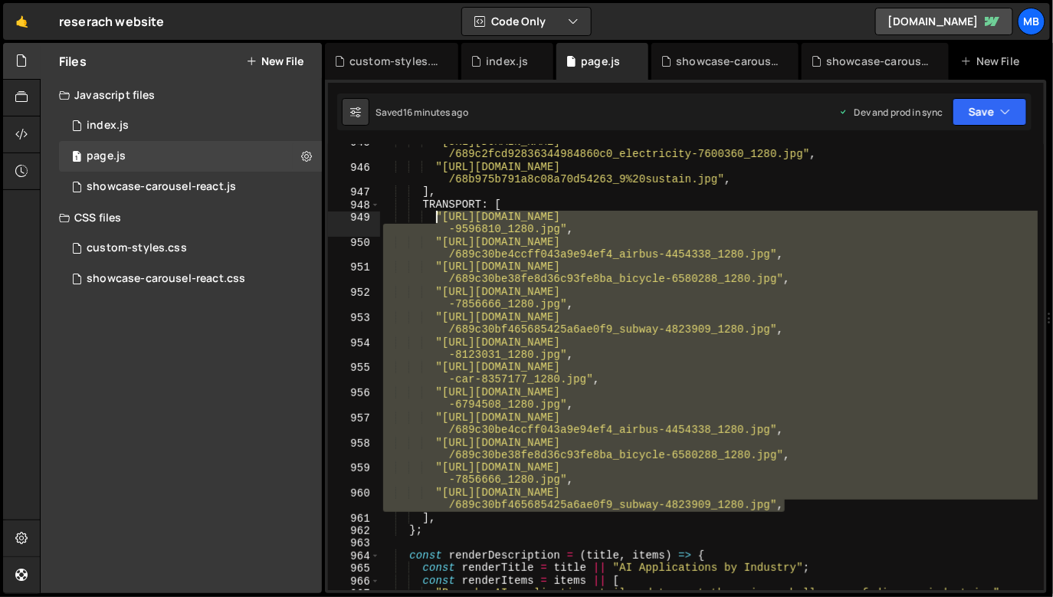
drag, startPoint x: 787, startPoint y: 507, endPoint x: 434, endPoint y: 216, distance: 457.1
click at [434, 216] on div ""https://cdn.prod.website-files.com/6719ea70954c22fc2ba0d763 /689c2fcd928363449…" at bounding box center [709, 378] width 658 height 484
click at [757, 482] on div ""https://cdn.prod.website-files.com/6719ea70954c22fc2ba0d763 /689c2fcd928363449…" at bounding box center [708, 367] width 657 height 446
drag, startPoint x: 788, startPoint y: 503, endPoint x: 434, endPoint y: 220, distance: 453.0
click at [434, 220] on div ""https://cdn.prod.website-files.com/6719ea70954c22fc2ba0d763 /689c2fcd928363449…" at bounding box center [709, 378] width 658 height 484
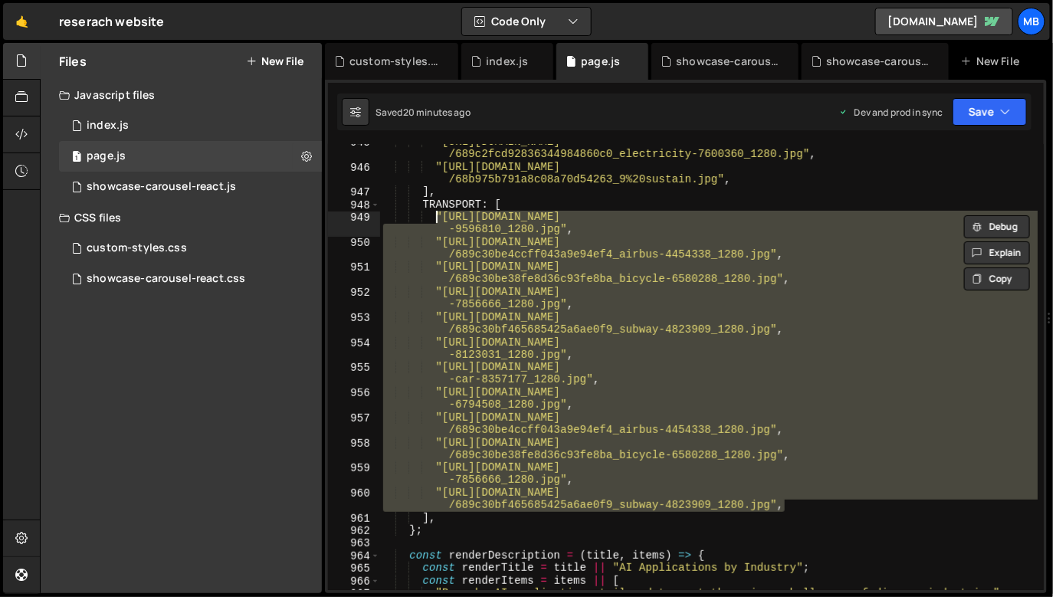
paste textarea ""https://cdn.prod.website-files.com/6719ea70954c22fc2ba0d763/689c30be38fe8d36c9…"
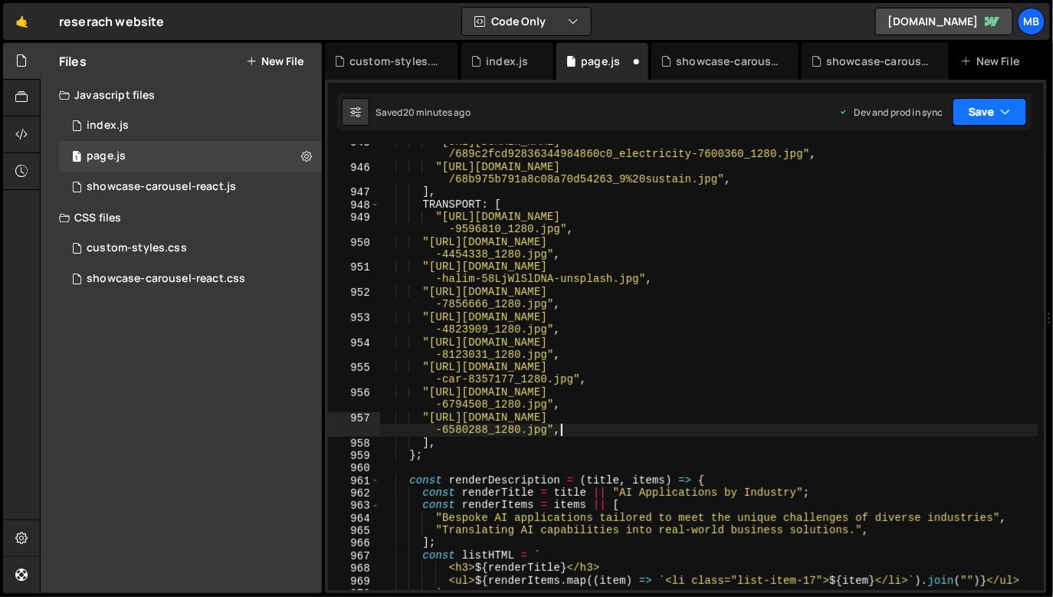
click at [989, 116] on button "Save" at bounding box center [989, 112] width 74 height 28
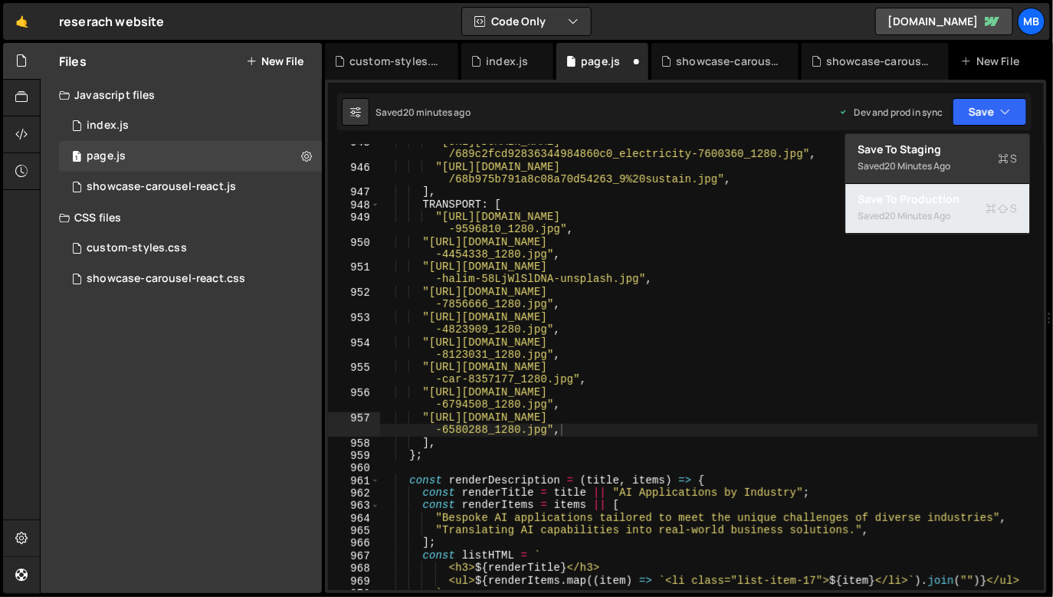
click at [947, 185] on button "Save to Production S Saved 20 minutes ago" at bounding box center [938, 209] width 184 height 50
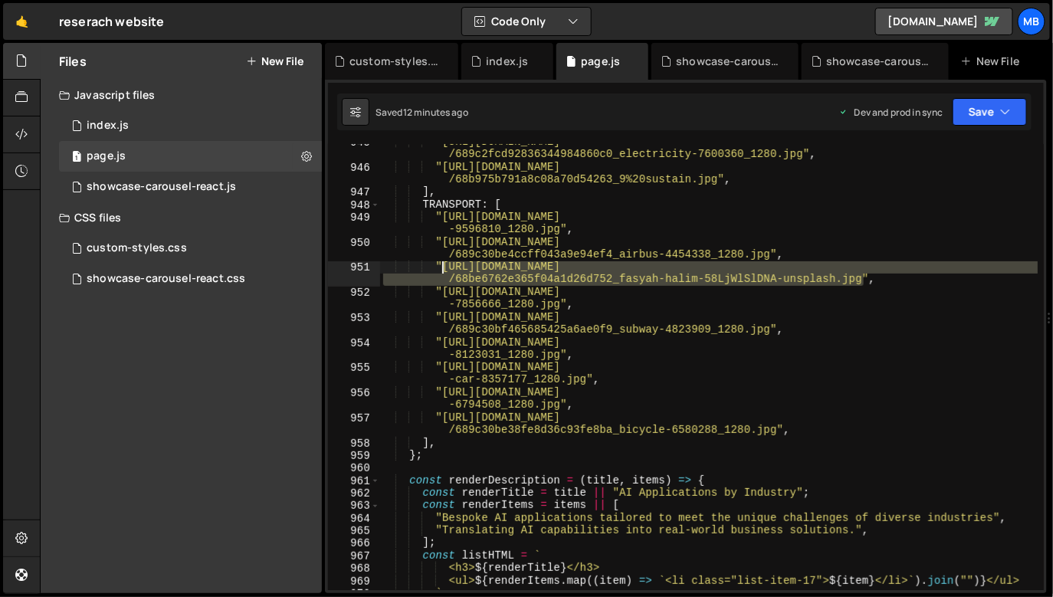
drag, startPoint x: 864, startPoint y: 280, endPoint x: 458, endPoint y: 233, distance: 408.8
click at [441, 267] on div ""https://cdn.prod.website-files.com/6719ea70954c22fc2ba0d763 /689c2fcd928363449…" at bounding box center [709, 378] width 658 height 484
paste textarea "a58e013dd378ab340c4_rancheng-zhu-5K2kyt48l3g-unsplash%20(1)%20Mask.pn"
type textarea ""https://cdn.prod.website-files.com/6719ea70954c22fc2ba0d763/68be6a58e013dd378a…"
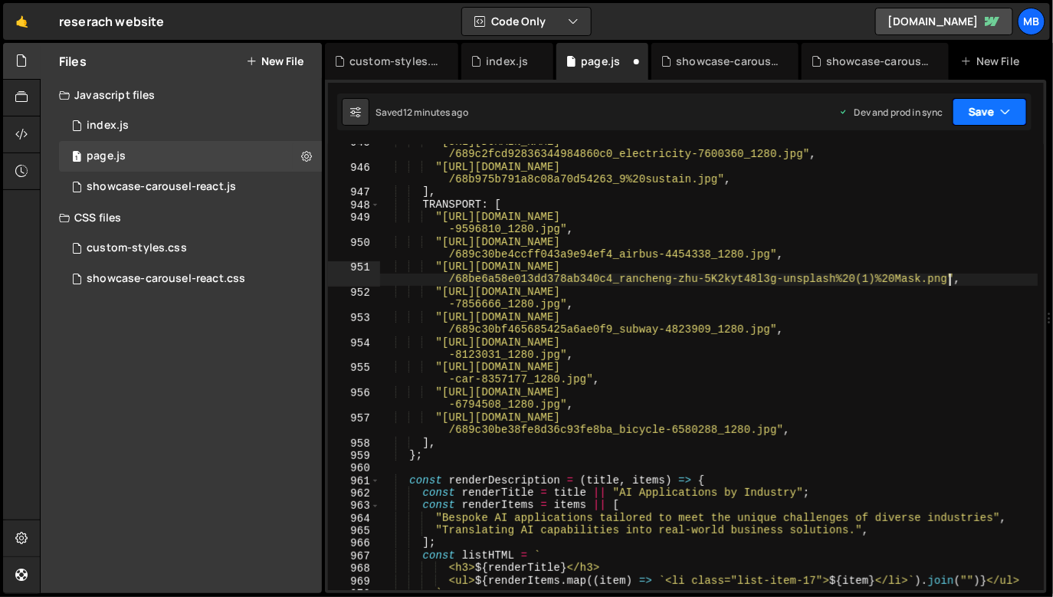
click at [975, 109] on button "Save" at bounding box center [989, 112] width 74 height 28
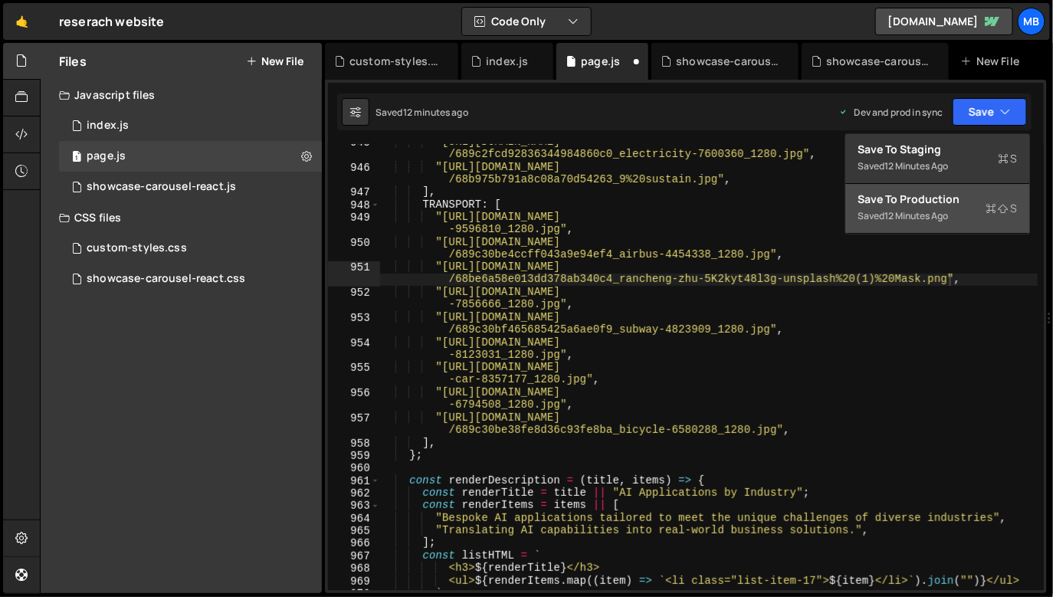
click at [938, 196] on div "Save to Production S" at bounding box center [937, 199] width 159 height 15
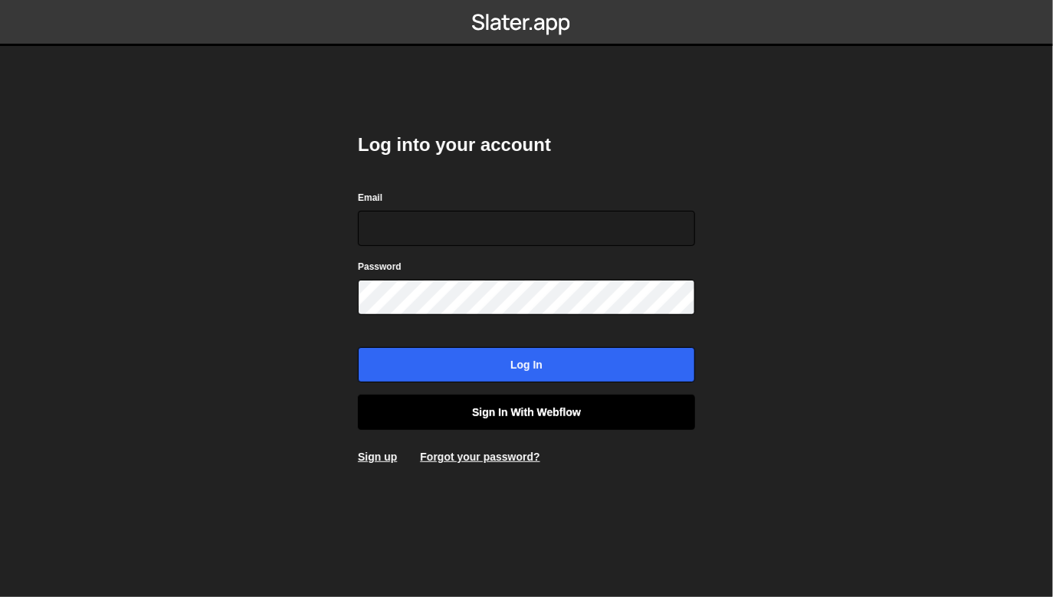
click at [526, 418] on link "Sign in with Webflow" at bounding box center [526, 412] width 337 height 35
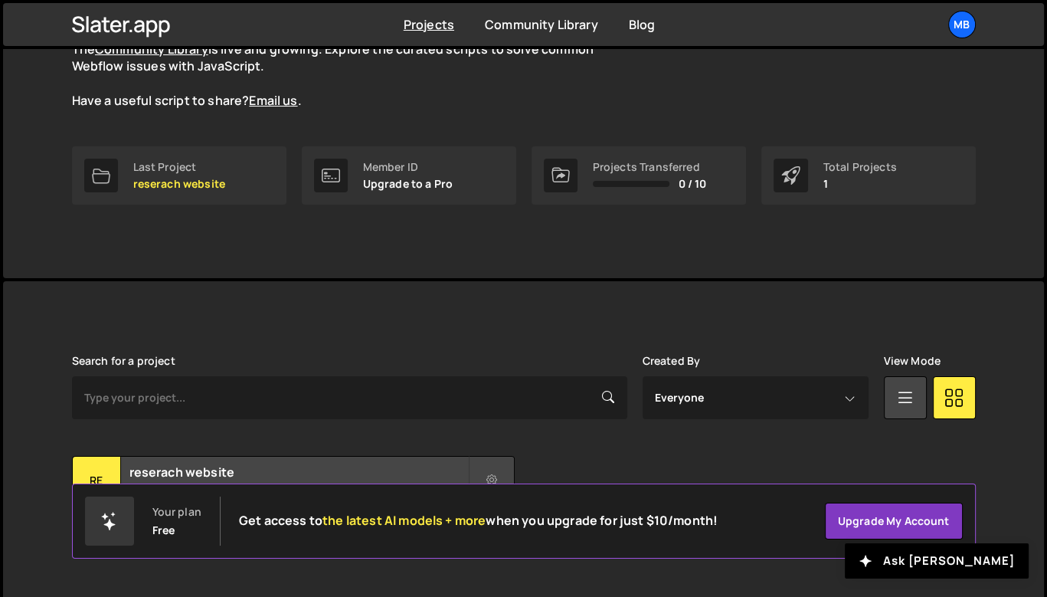
scroll to position [191, 0]
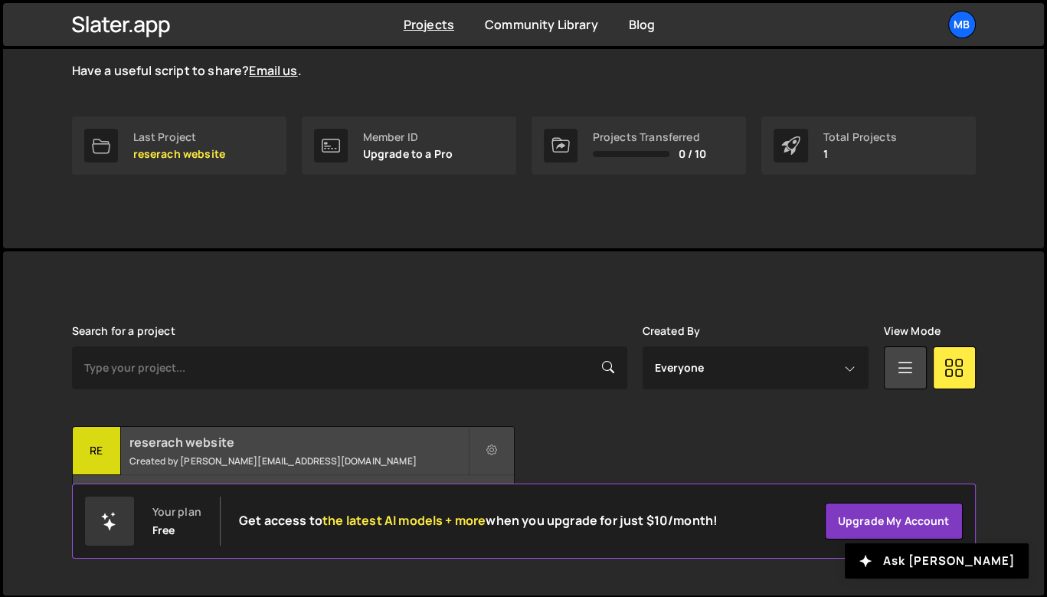
click at [232, 442] on h2 "reserach website" at bounding box center [298, 442] width 339 height 17
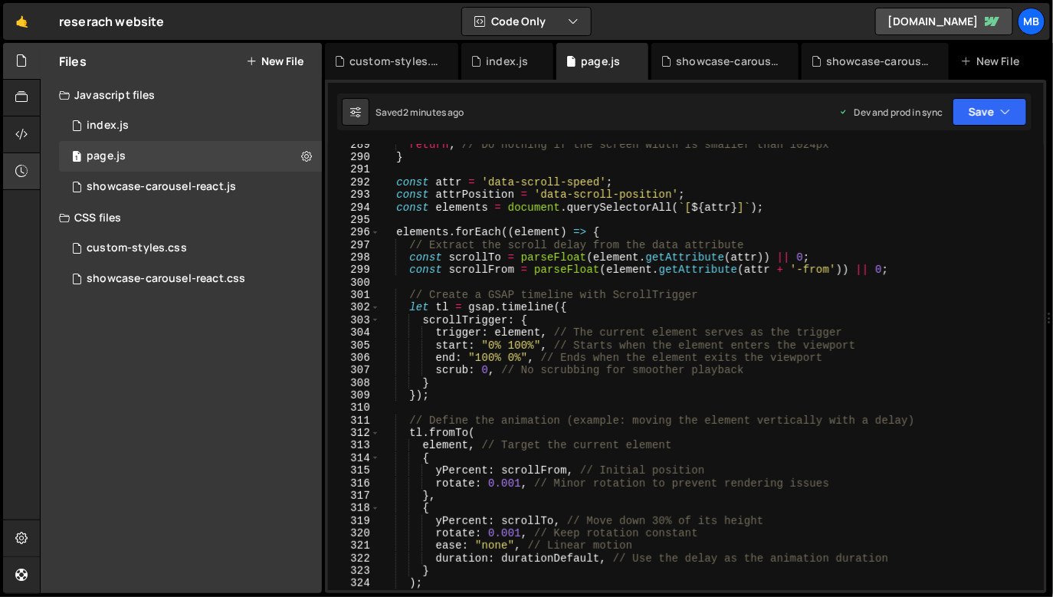
scroll to position [3049, 0]
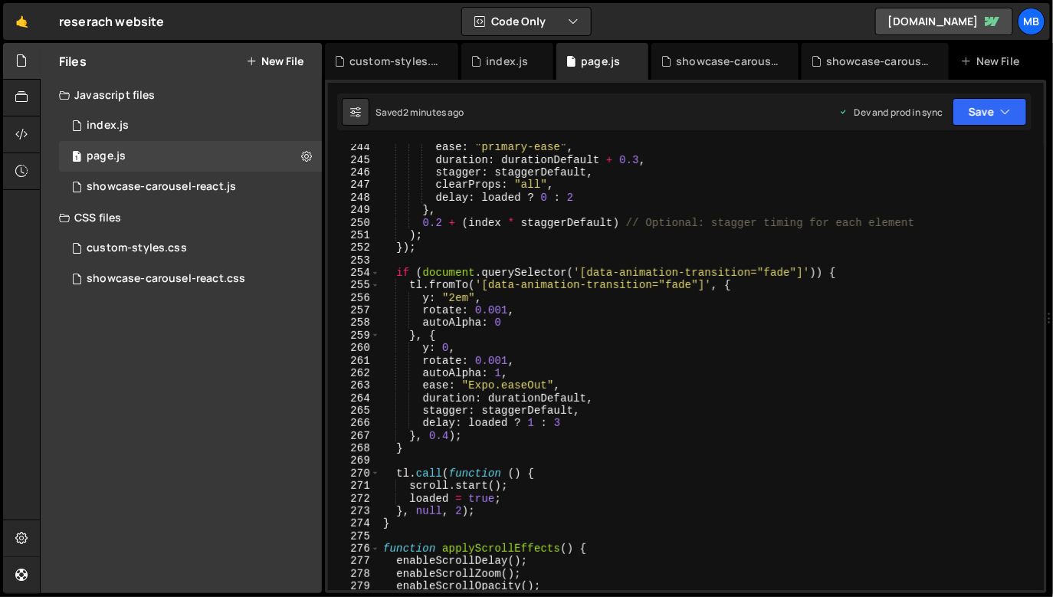
type textarea "clearProps: "all","
click at [493, 182] on div "ease : "primary-ease" , duration : durationDefault + 0.3 , stagger : staggerDef…" at bounding box center [709, 377] width 658 height 472
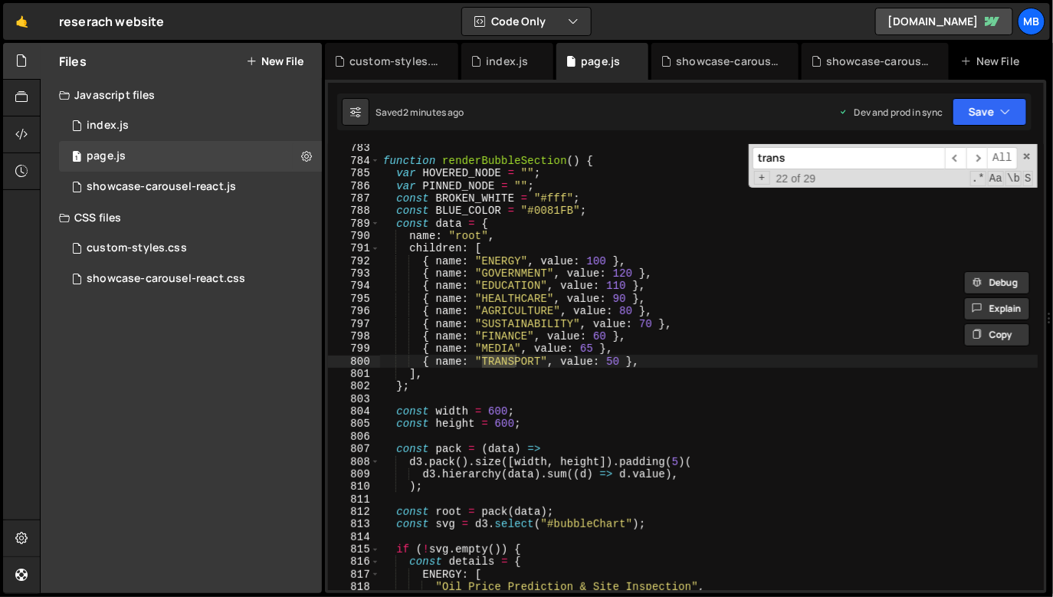
scroll to position [10507, 0]
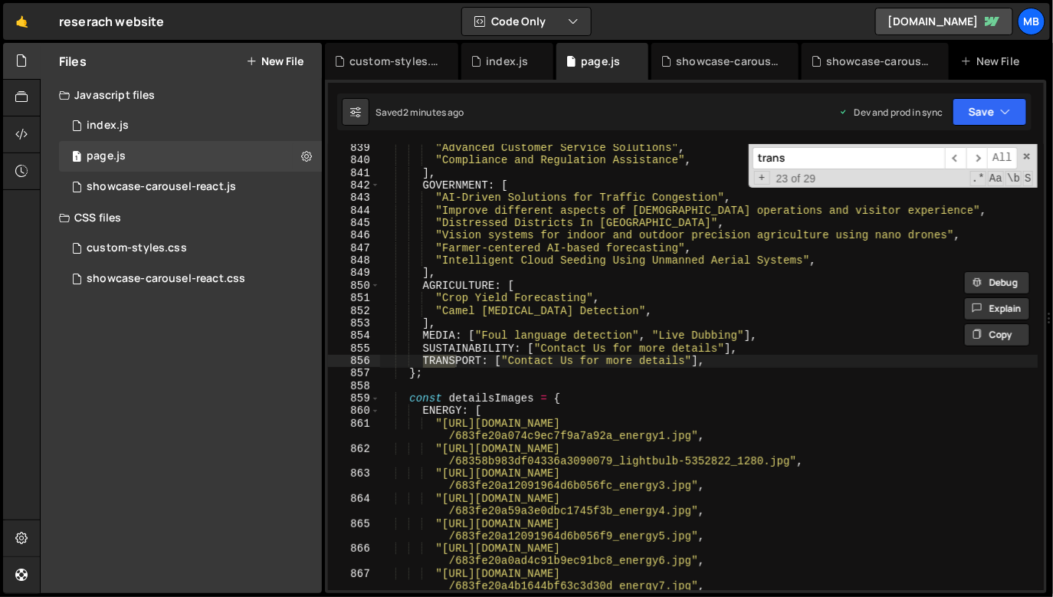
type input "trans"
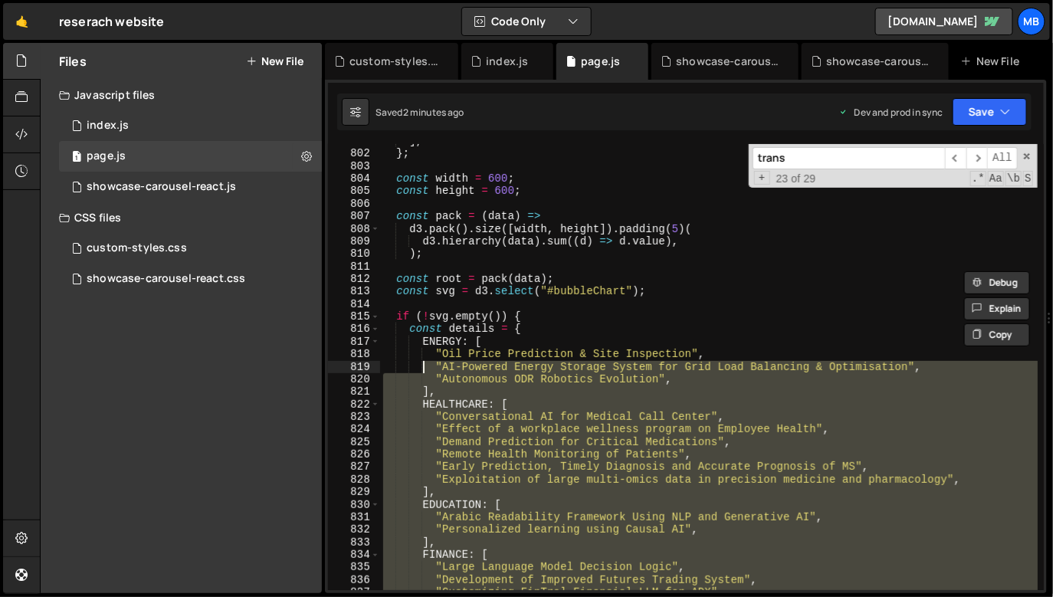
scroll to position [10037, 0]
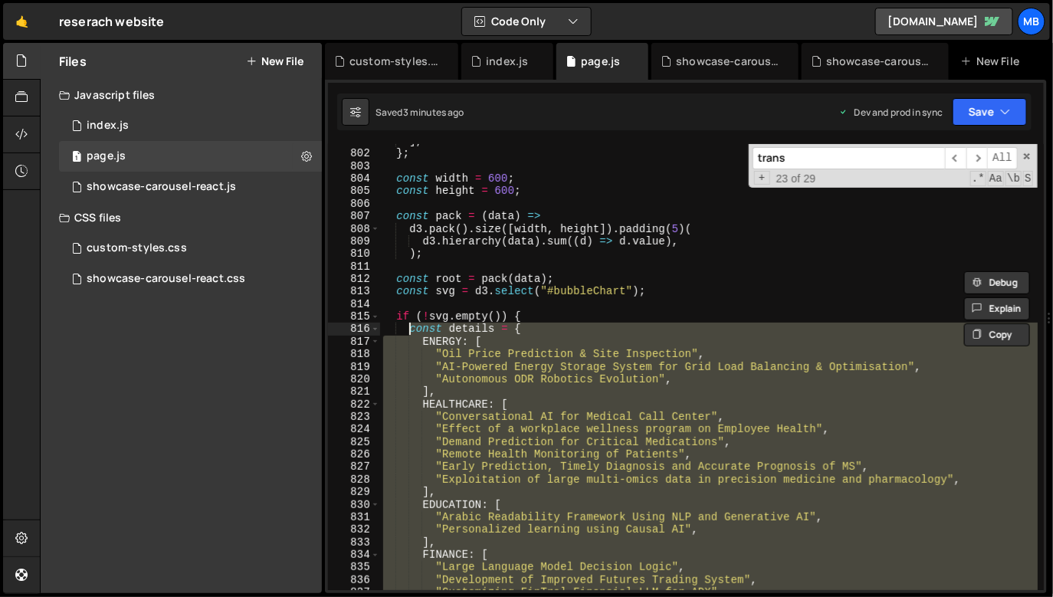
drag, startPoint x: 444, startPoint y: 370, endPoint x: 92, endPoint y: 50, distance: 475.6
click at [411, 331] on div "] , } ; const width = 600 ; const height = 600 ; const pack = ( data ) => d3 . …" at bounding box center [709, 371] width 658 height 472
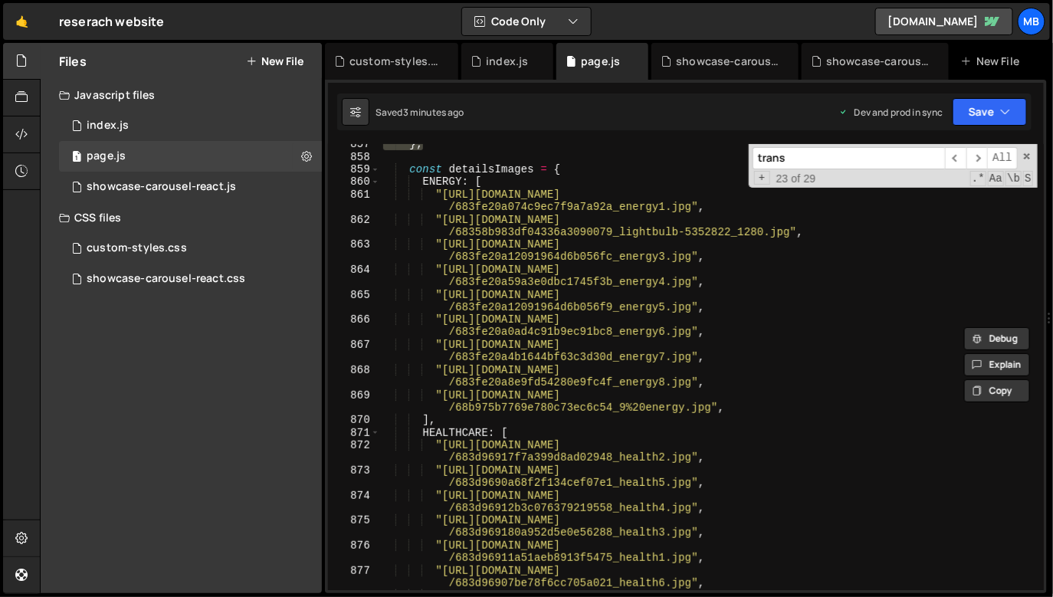
scroll to position [10688, 0]
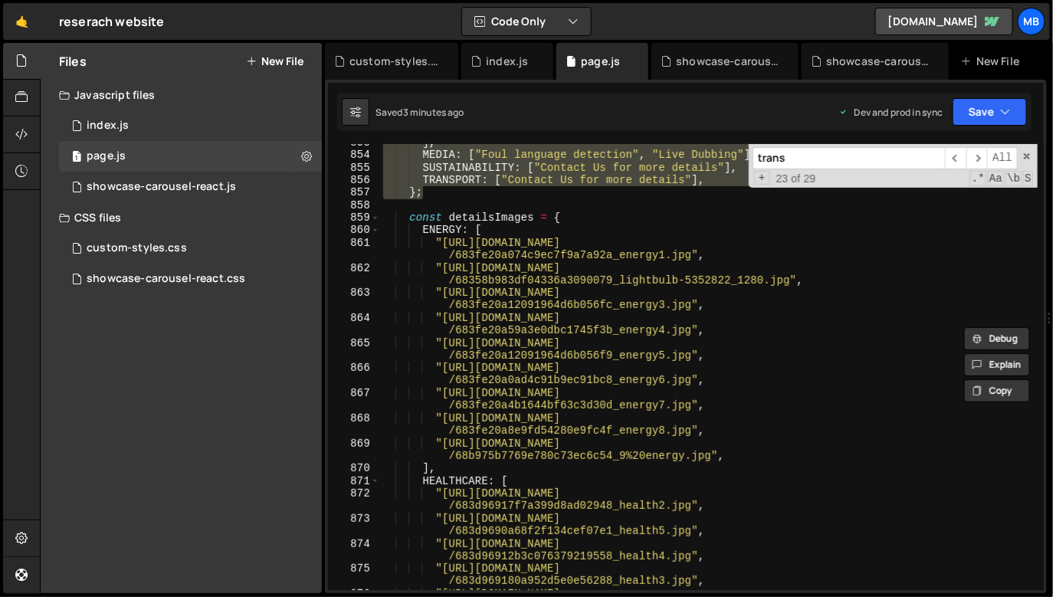
click at [413, 218] on div "] , MEDIA : [ "Foul language detection" , "Live Dubbing" ] , SUSTAINABILITY : […" at bounding box center [709, 378] width 658 height 484
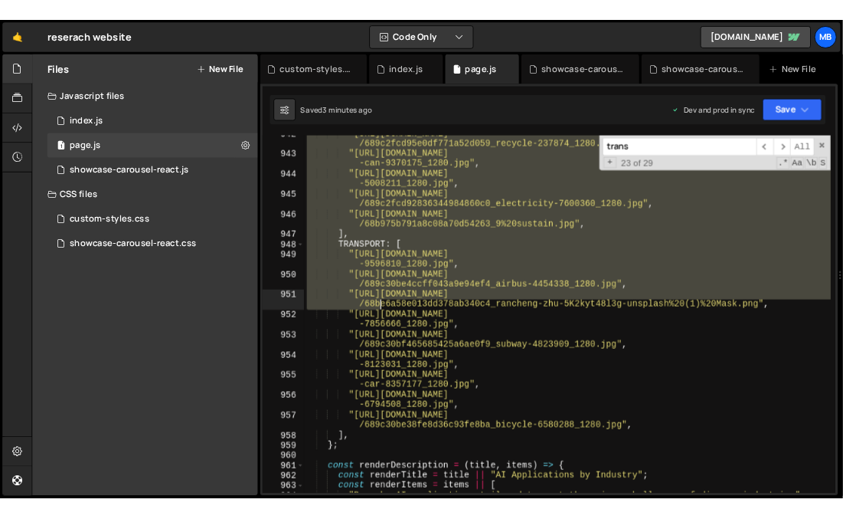
scroll to position [12733, 0]
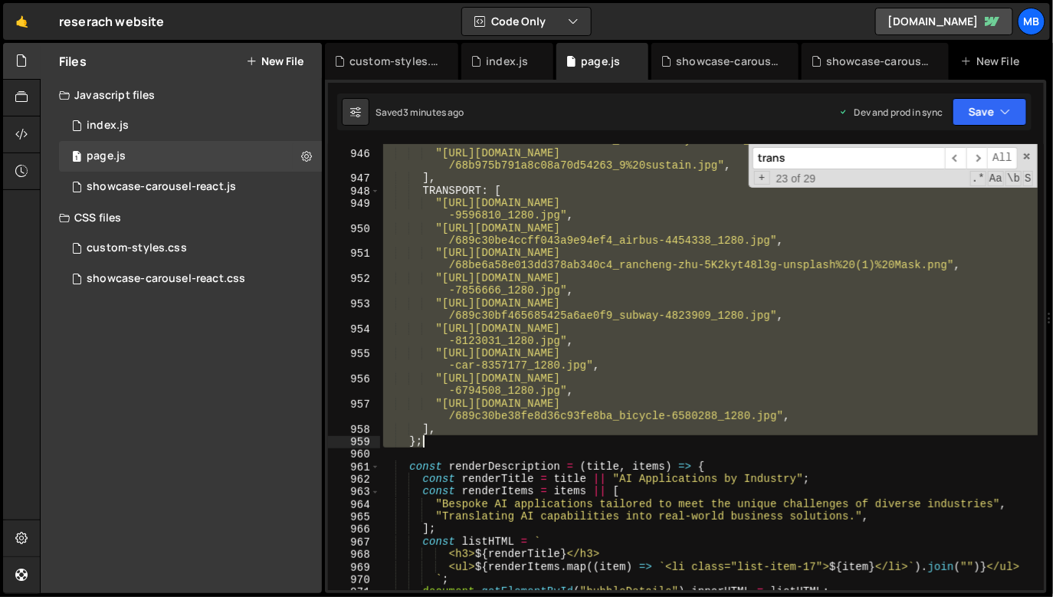
drag, startPoint x: 410, startPoint y: 219, endPoint x: 447, endPoint y: 439, distance: 223.1
click at [447, 439] on div ""https://cdn.prod.website-files.com/6719ea70954c22fc2ba0d763 /689c2fcd928363449…" at bounding box center [709, 364] width 658 height 484
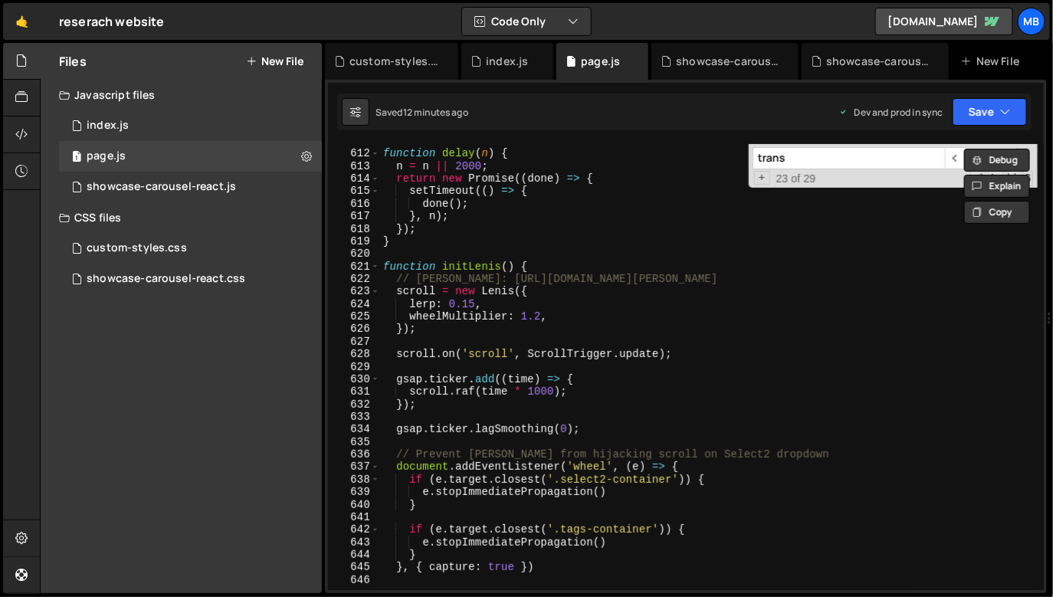
scroll to position [7656, 0]
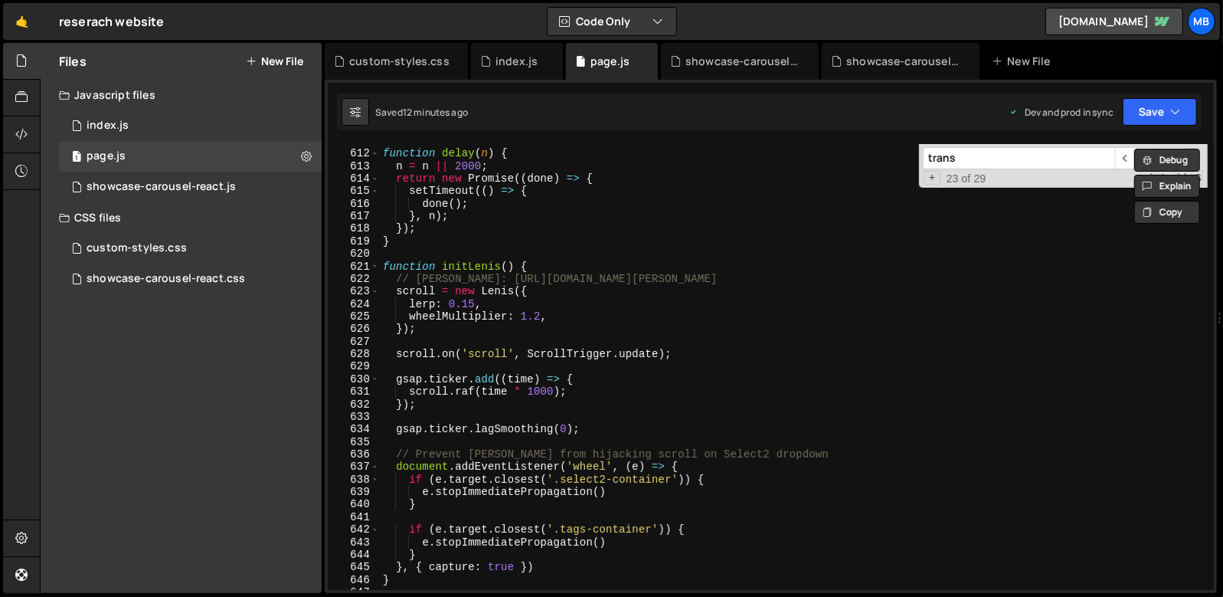
drag, startPoint x: 1125, startPoint y: 262, endPoint x: 1111, endPoint y: 230, distance: 35.0
click at [1052, 258] on div "function delay ( n ) { n = n || 2000 ; return new Promise (( done ) => { setTim…" at bounding box center [794, 371] width 829 height 472
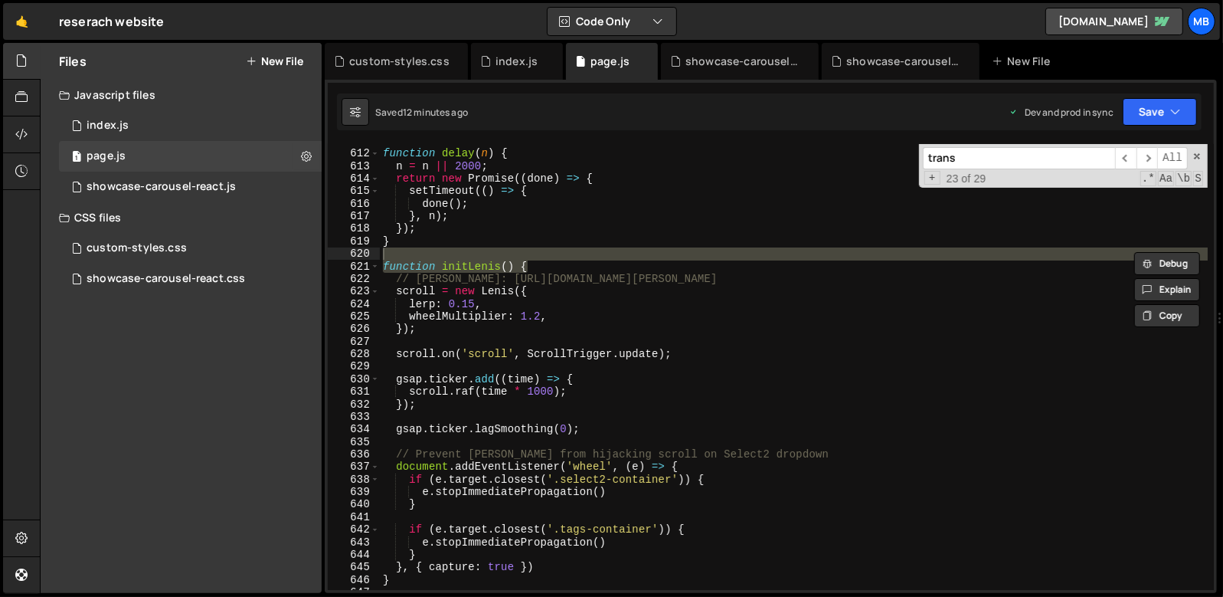
click at [1052, 149] on div "trans ​ ​ All Replace All + 23 of 29 .* Aa \b S" at bounding box center [1063, 166] width 289 height 44
click at [1052, 154] on span at bounding box center [1197, 156] width 11 height 11
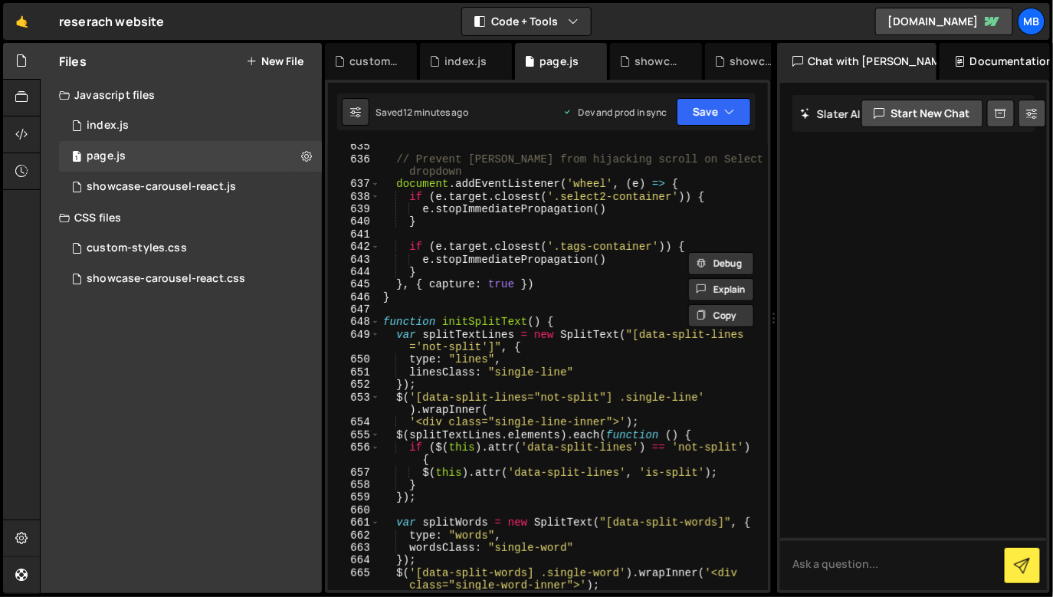
scroll to position [9539, 0]
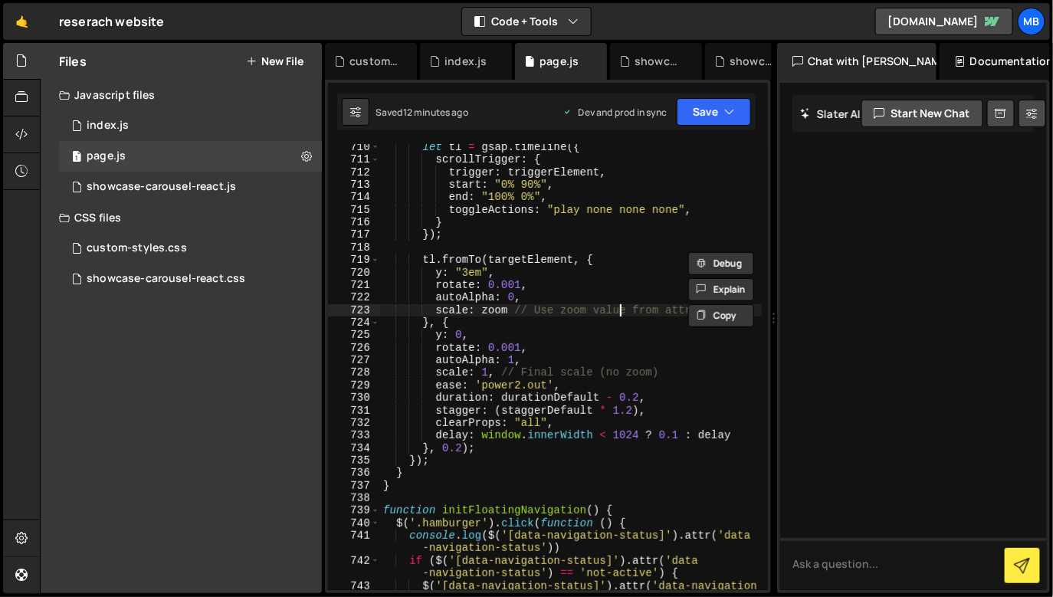
click at [617, 310] on div "let tl = gsap . timeline ({ scrollTrigger : { trigger : triggerElement , start …" at bounding box center [571, 383] width 382 height 484
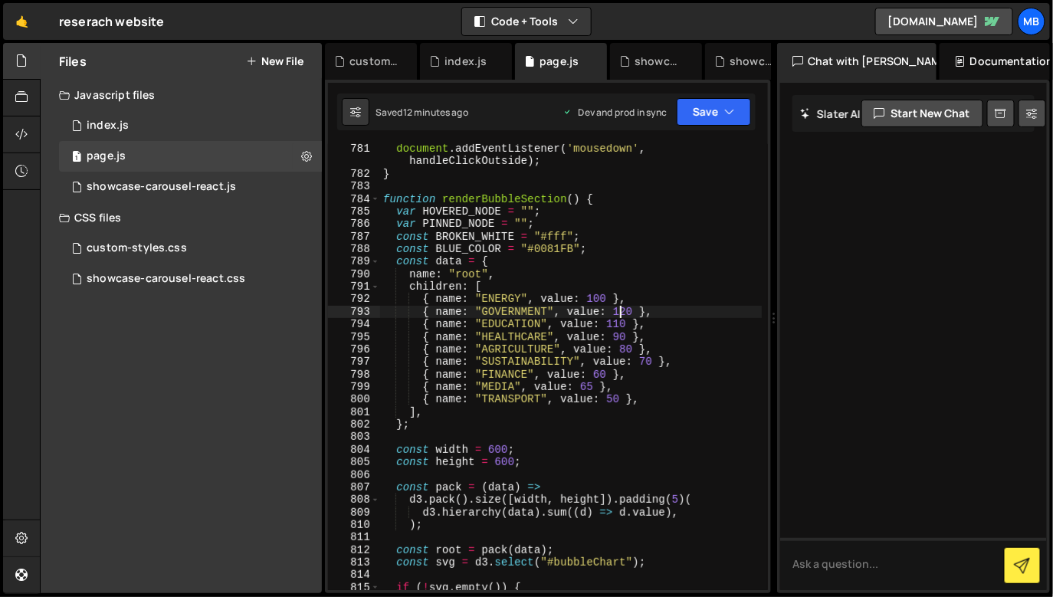
click at [618, 310] on div "document . addEventListener ( 'mousedown' , handleClickOutside ) ; } function r…" at bounding box center [571, 384] width 382 height 484
type textarea "{ name: "GOVERNMENT", value: 120 },"
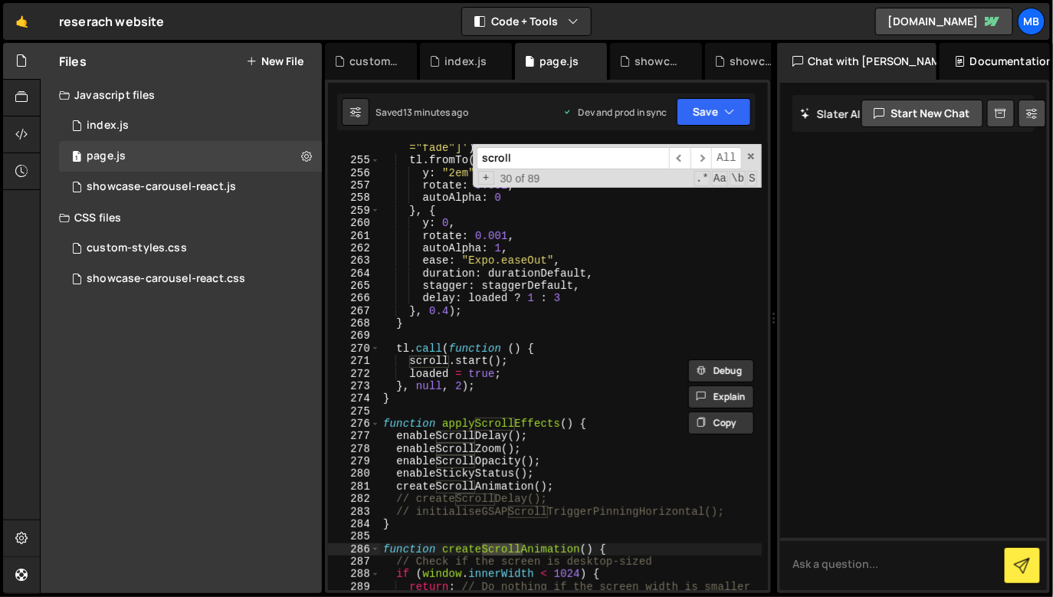
scroll to position [3726, 0]
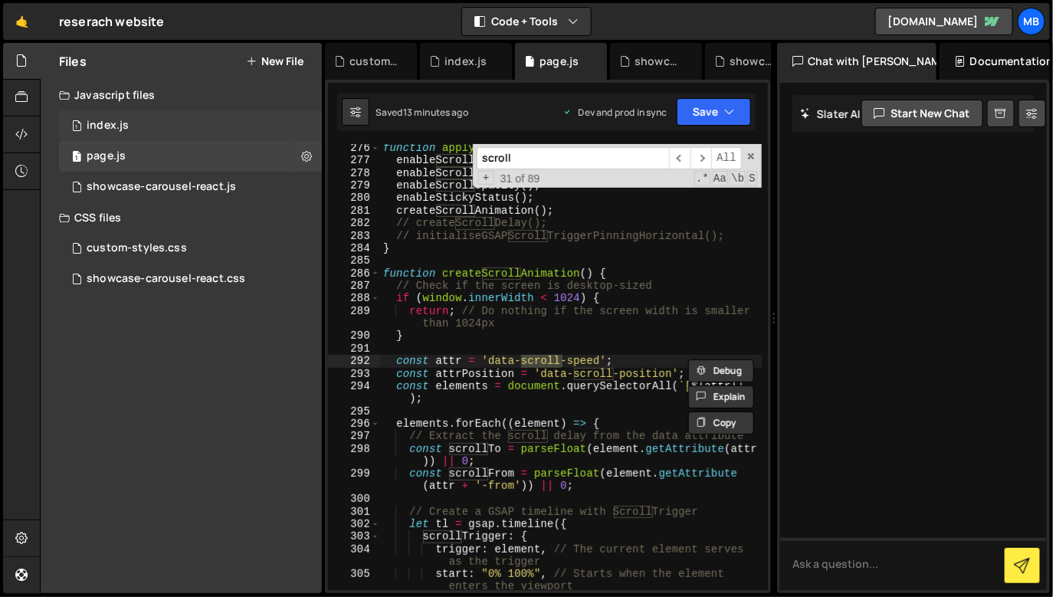
type input "scroll"
click at [230, 121] on div "1 index.js 0" at bounding box center [190, 125] width 263 height 31
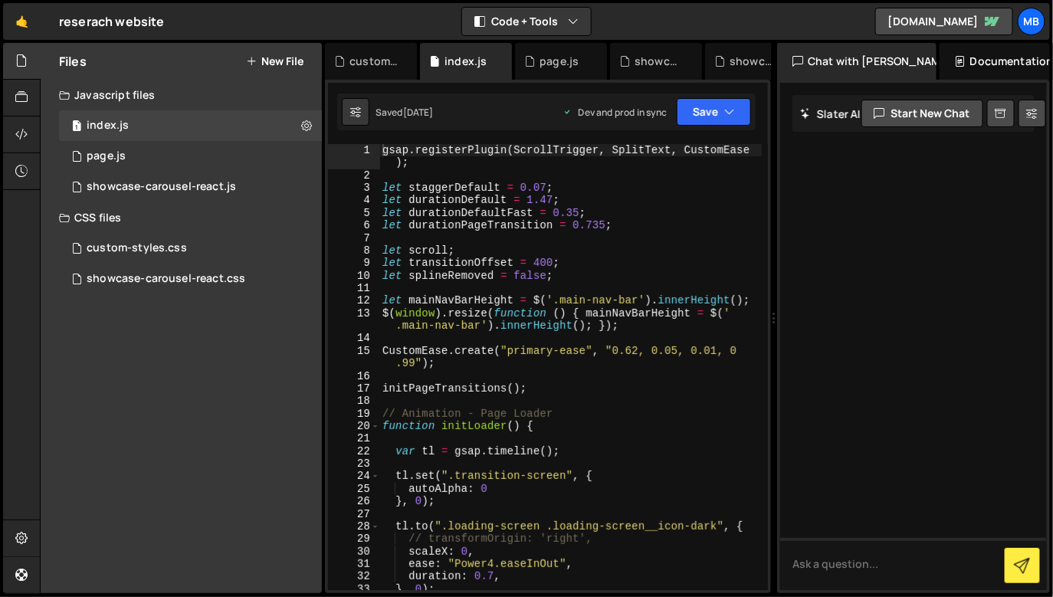
type textarea "let transitionOffset = 400;"
click at [679, 263] on div "gsap . registerPlugin ( ScrollTrigger , SplitText , CustomEase ) ; let staggerD…" at bounding box center [570, 386] width 383 height 484
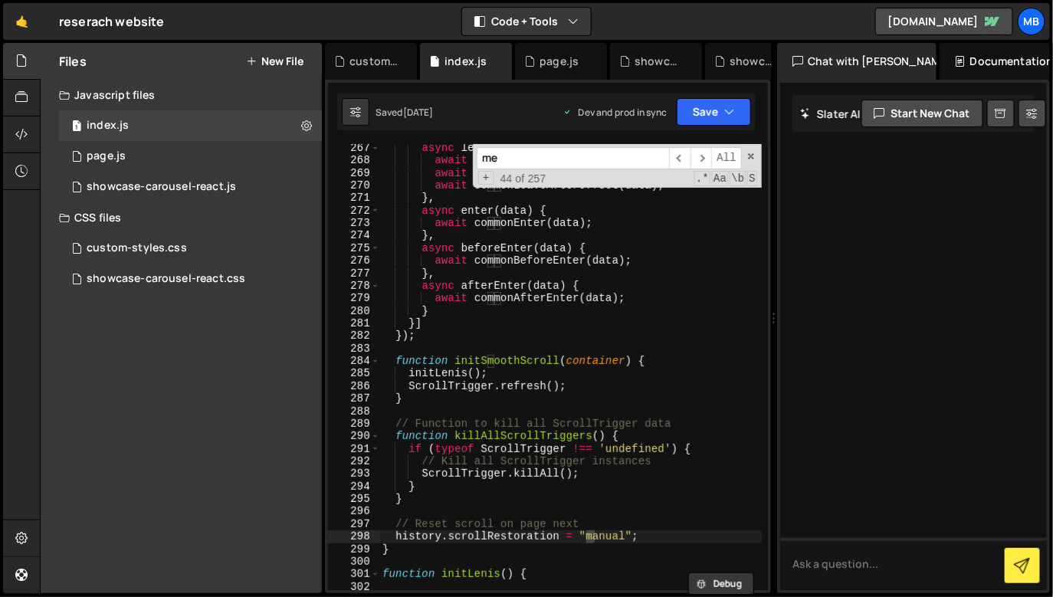
scroll to position [6032, 0]
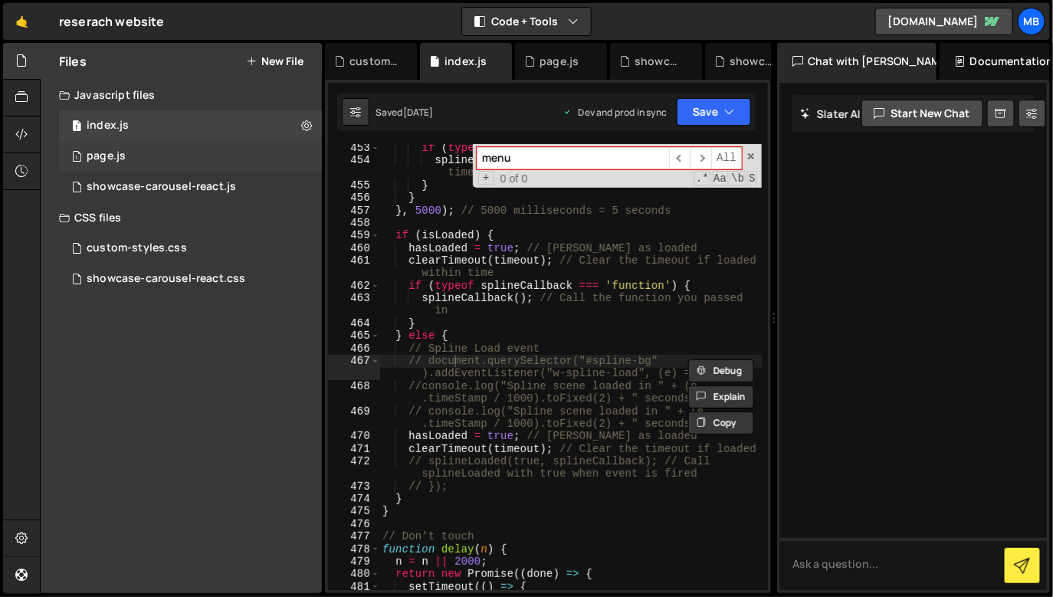
type input "menu"
click at [249, 161] on div "1 page.js 0" at bounding box center [190, 156] width 263 height 31
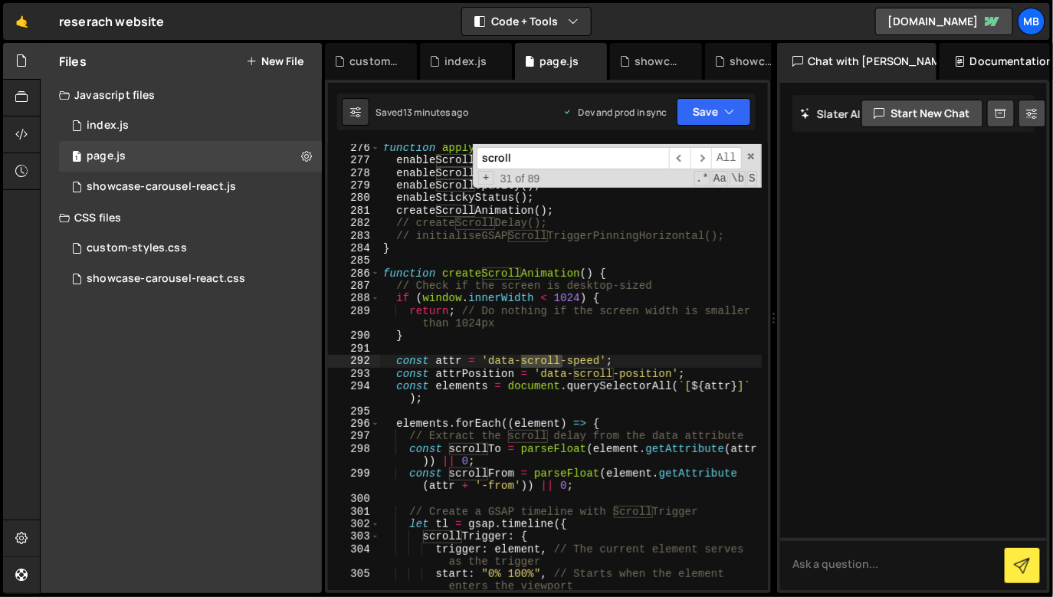
click at [545, 264] on div "function applyScrollEffects ( ) { enableScrollDelay ( ) ; enableScrollZoom ( ) …" at bounding box center [571, 384] width 382 height 484
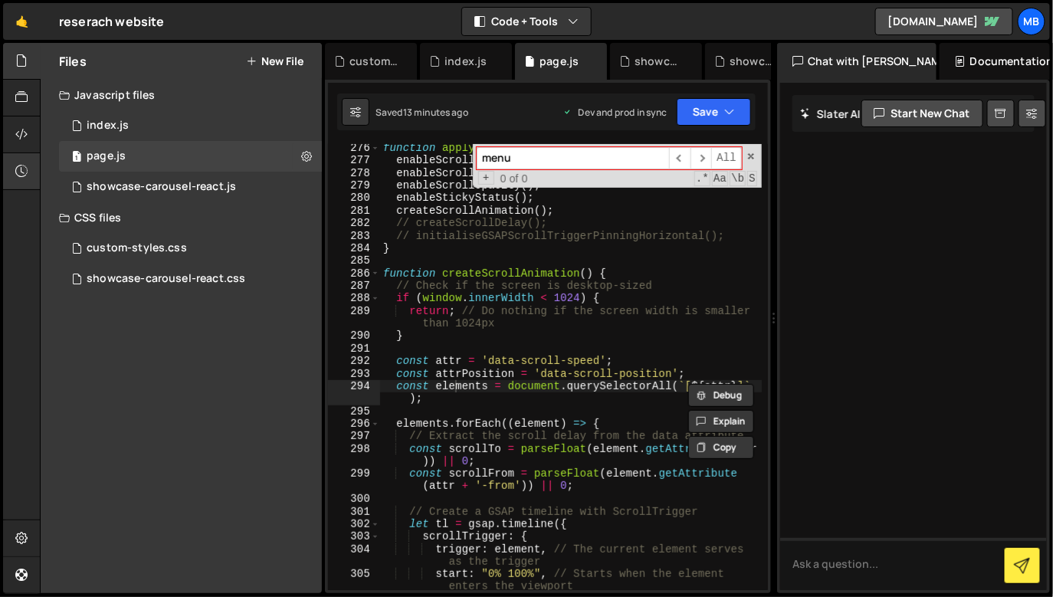
type input "menu"
click at [752, 155] on span at bounding box center [750, 156] width 11 height 11
type textarea "const elements = document.querySelectorAll(`[${attr}]`);"
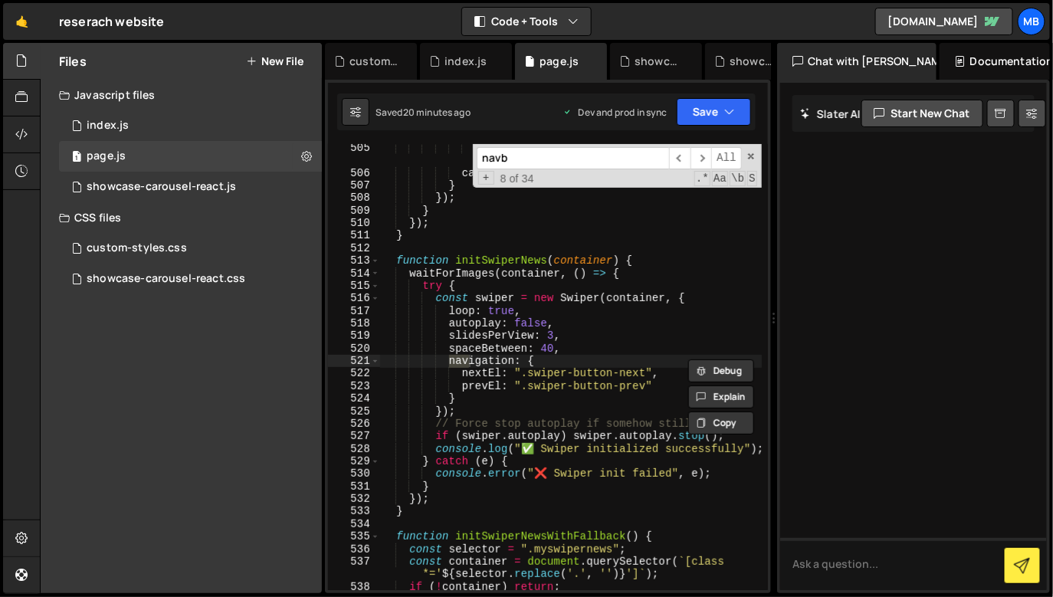
scroll to position [10369, 0]
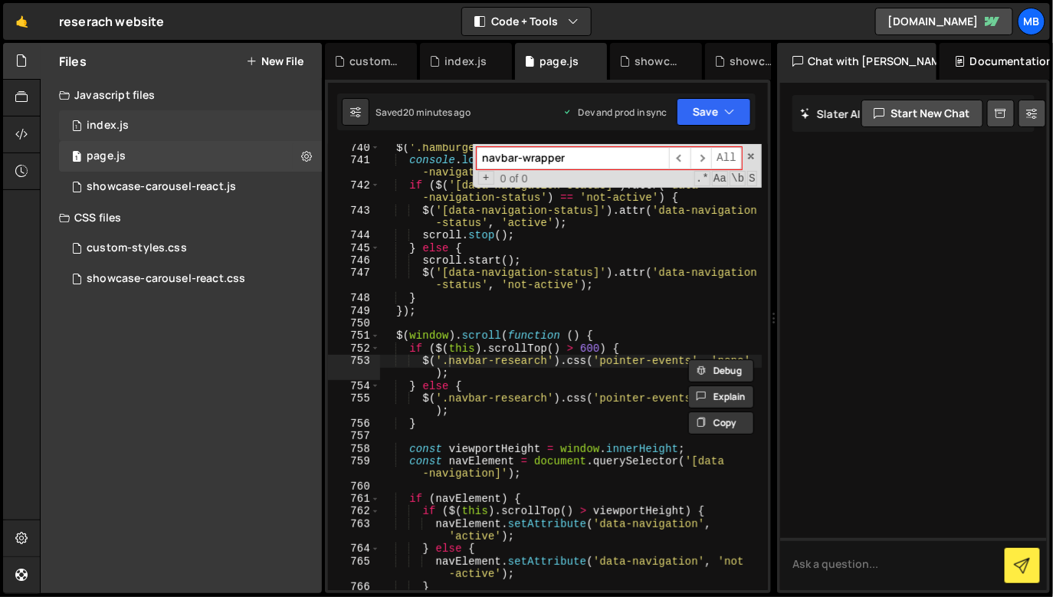
type input "navbar-wrapper"
click at [221, 120] on div "1 index.js 0" at bounding box center [190, 125] width 263 height 31
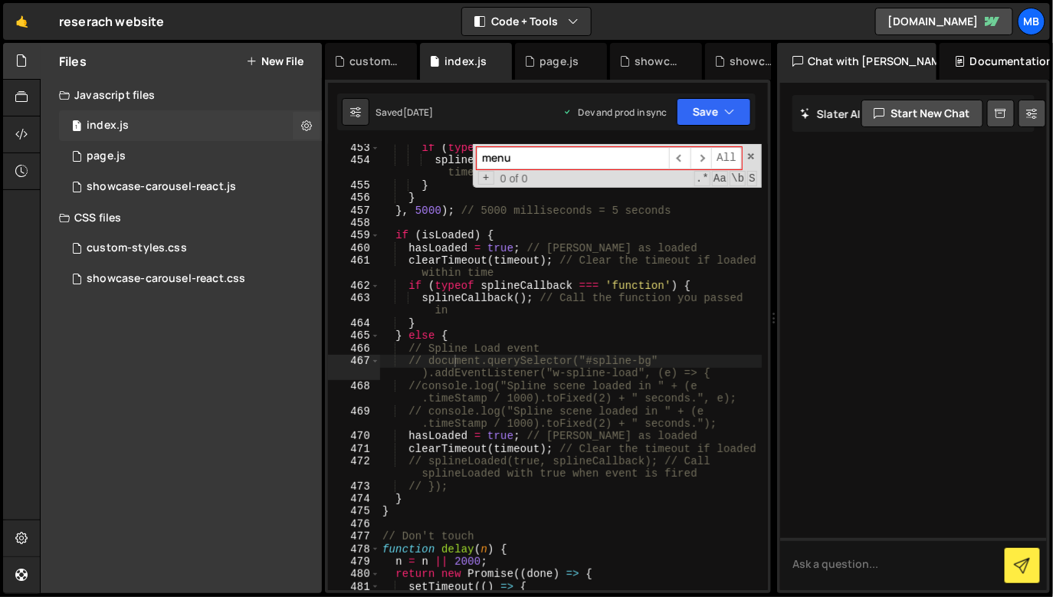
click at [196, 136] on div "1 index.js 0" at bounding box center [190, 125] width 263 height 31
type textarea "if (isLoaded) {"
click at [486, 236] on div "if ( typeof splineCallback === 'function' ) { splineCallback ( ) ; // Call the …" at bounding box center [570, 378] width 383 height 472
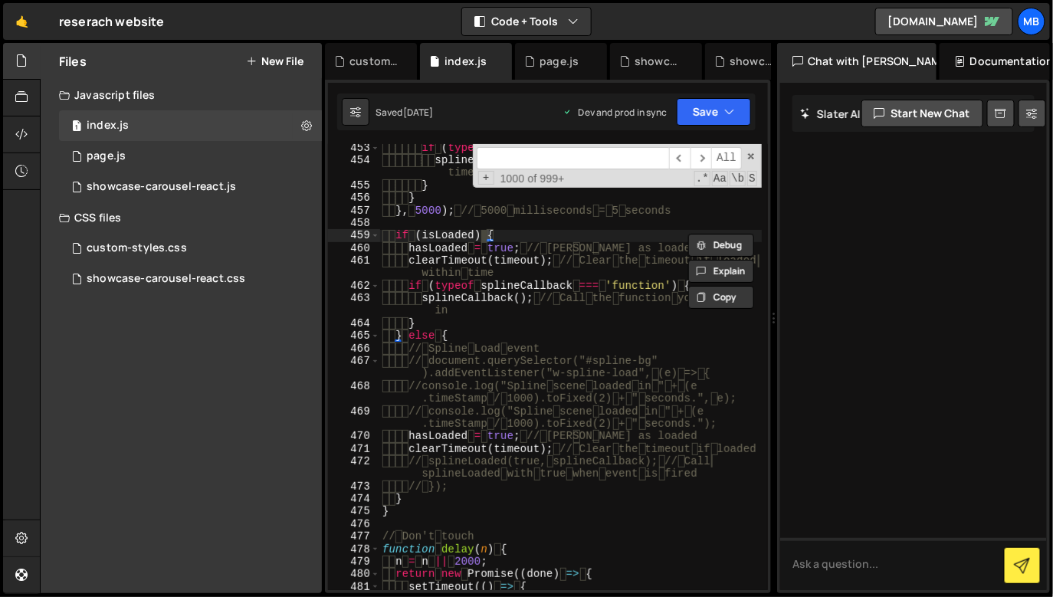
paste input "navbar-wrapper"
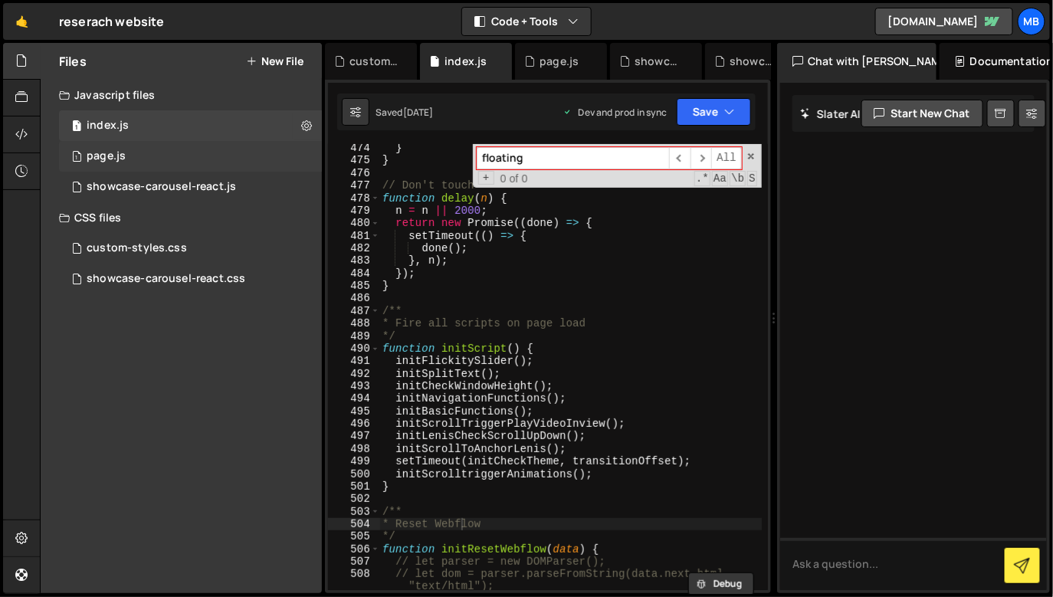
type input "floating"
click at [185, 146] on div "1 page.js 0" at bounding box center [190, 156] width 263 height 31
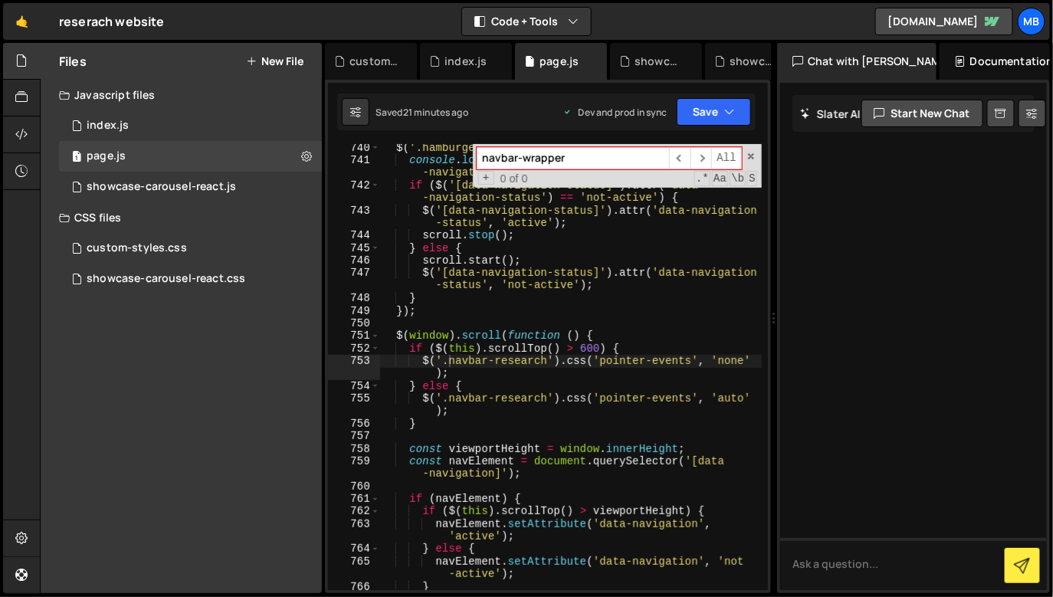
click at [556, 159] on input "navbar-wrapper" at bounding box center [573, 158] width 192 height 22
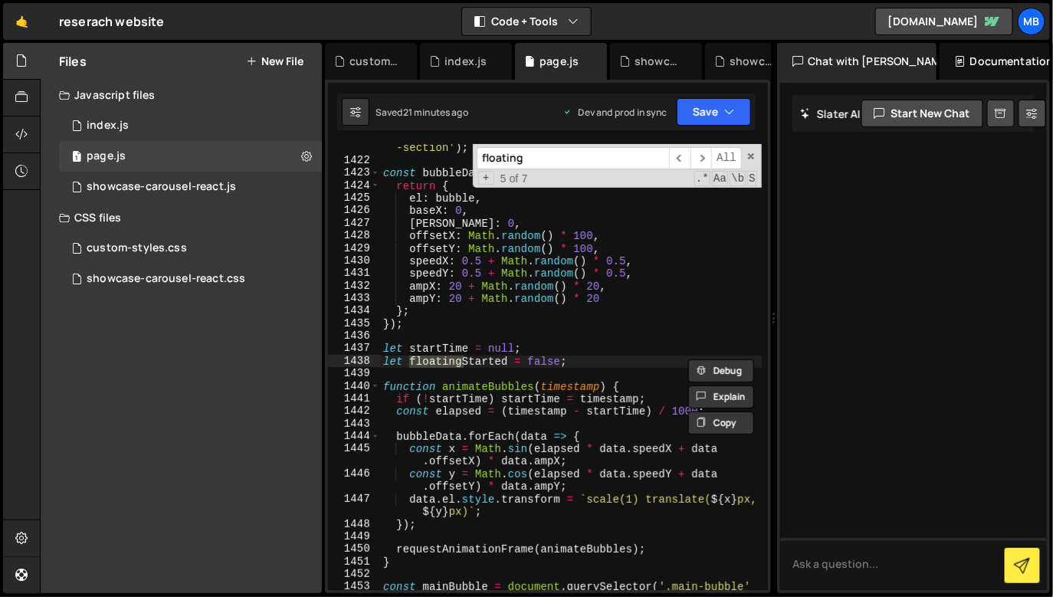
scroll to position [10645, 0]
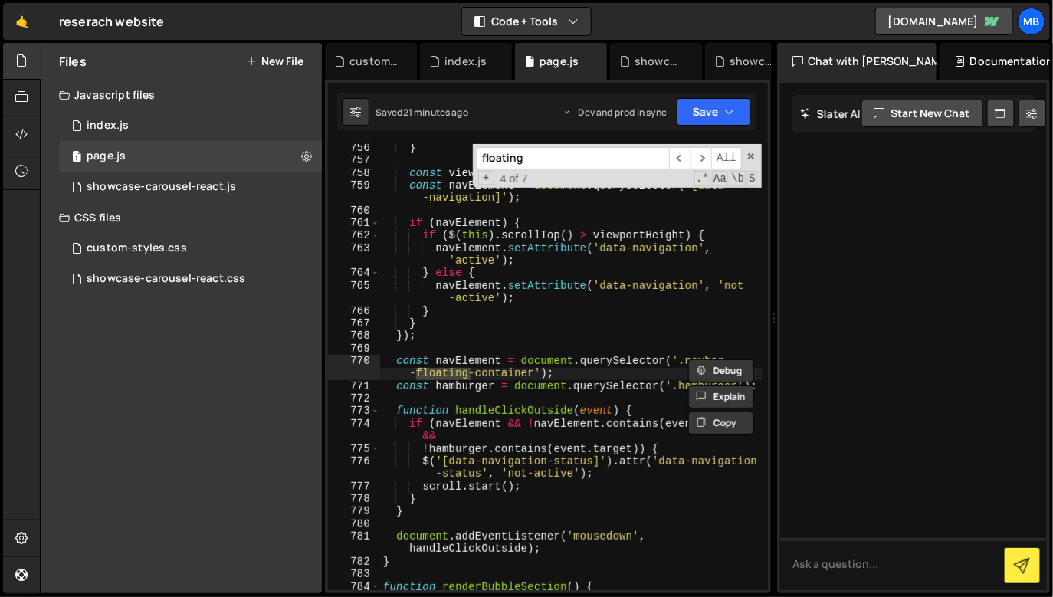
type input "floating"
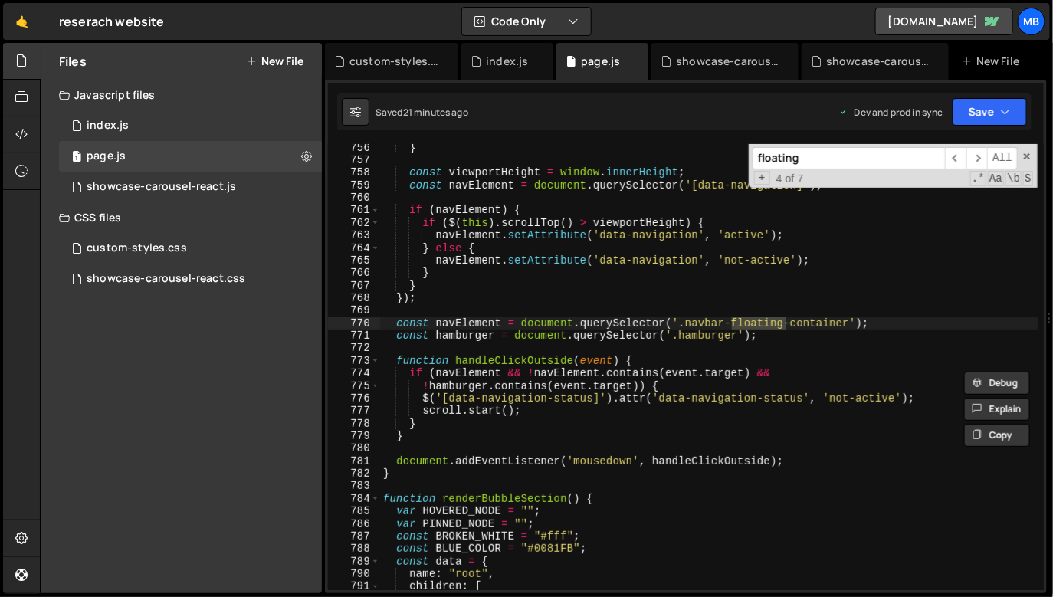
scroll to position [9467, 0]
drag, startPoint x: 775, startPoint y: 267, endPoint x: 972, endPoint y: 294, distance: 198.7
click at [1050, 270] on div at bounding box center [1049, 318] width 6 height 551
click at [467, 319] on div "} const viewportHeight = window . innerHeight ; const navElement = document . q…" at bounding box center [709, 378] width 658 height 472
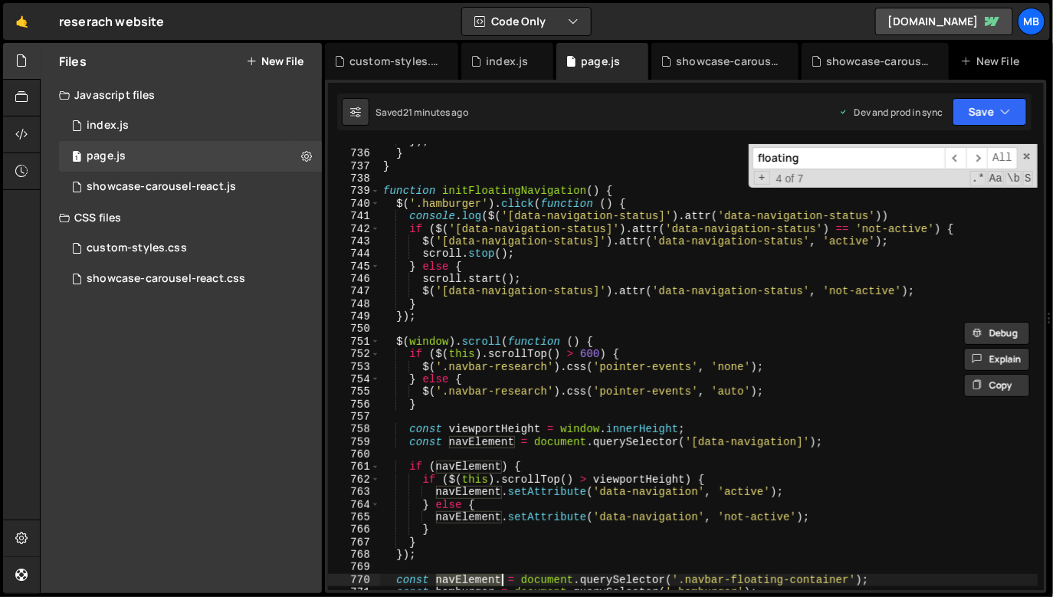
scroll to position [9166, 0]
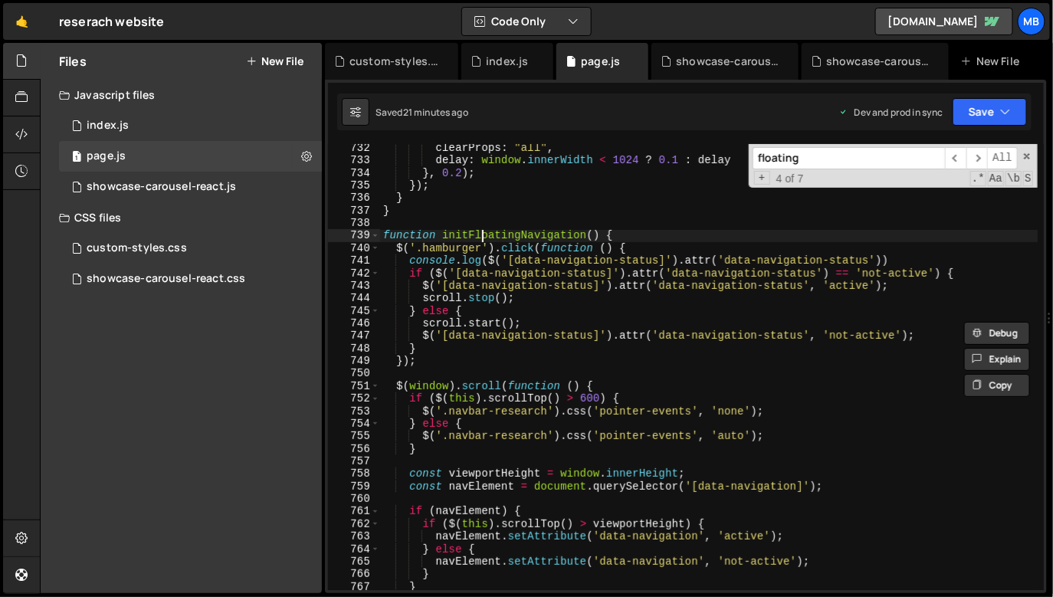
click at [480, 233] on div "clearProps : "all" , delay : window . innerWidth < 1024 ? 0.1 : delay } , 0.2 )…" at bounding box center [709, 378] width 658 height 472
type textarea "function initFloatingNavigation() {"
click at [480, 233] on div "clearProps : "all" , delay : window . innerWidth < 1024 ? 0.1 : delay } , 0.2 )…" at bounding box center [709, 378] width 658 height 472
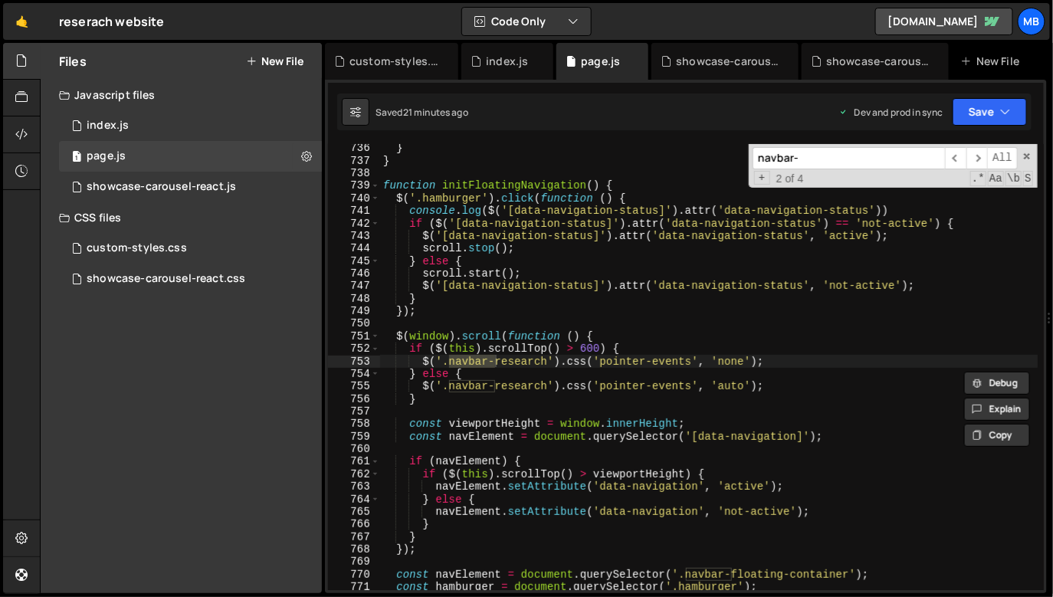
scroll to position [9216, 0]
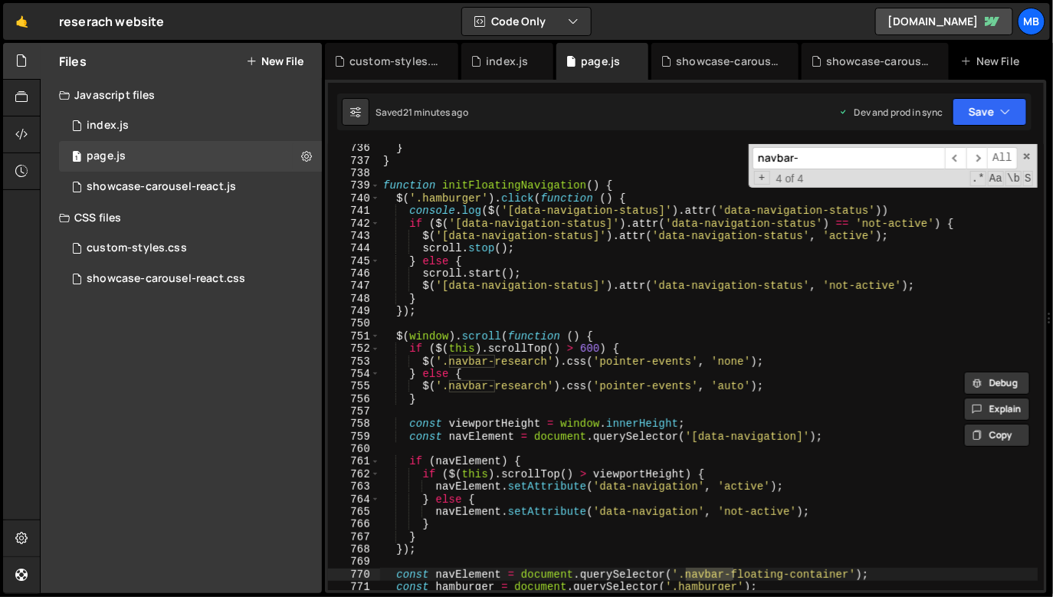
type input "navbar-"
click at [1030, 155] on span at bounding box center [1026, 156] width 11 height 11
type textarea "const navElement = document.querySelector('.navbar-floating-container');"
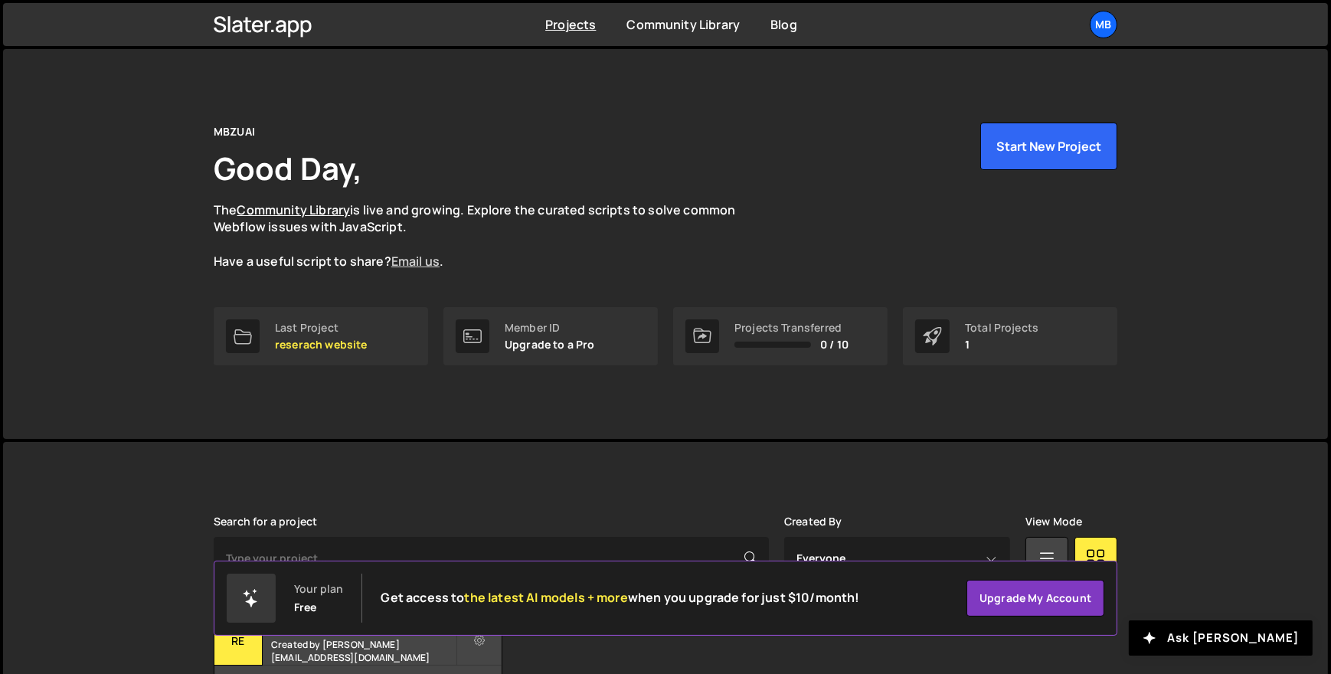
scroll to position [114, 0]
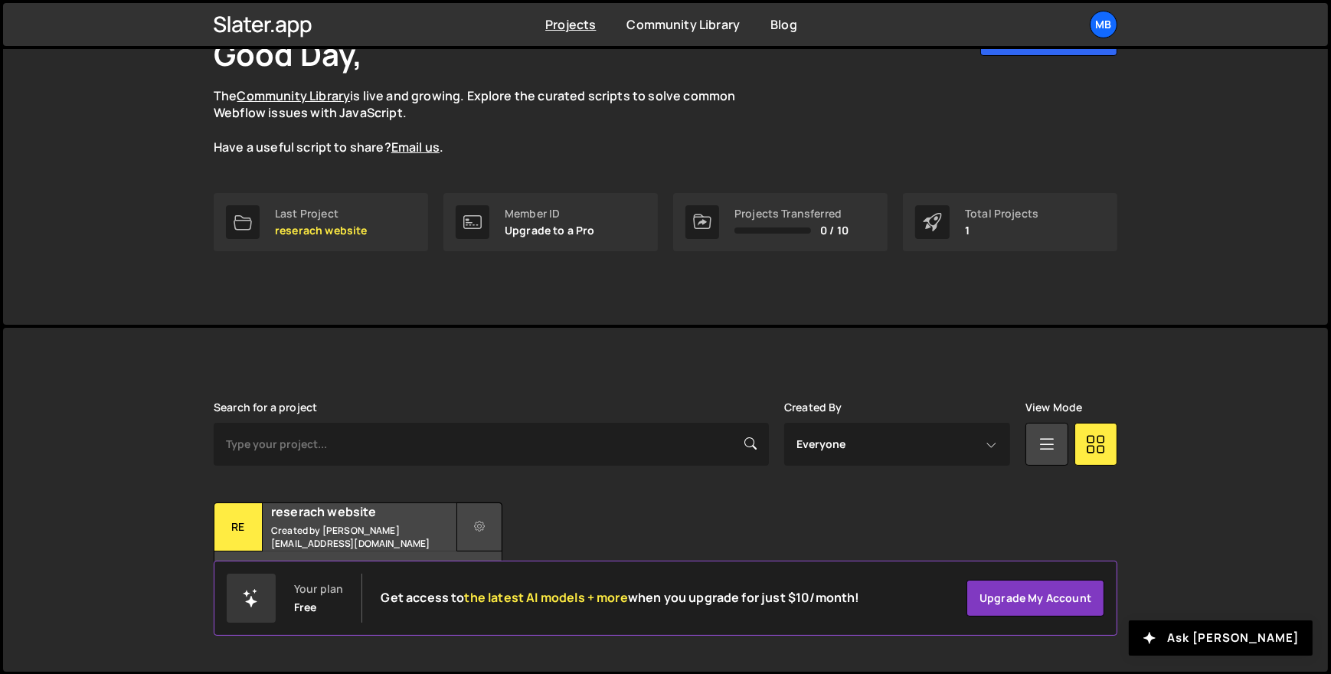
click at [484, 522] on icon at bounding box center [479, 526] width 11 height 15
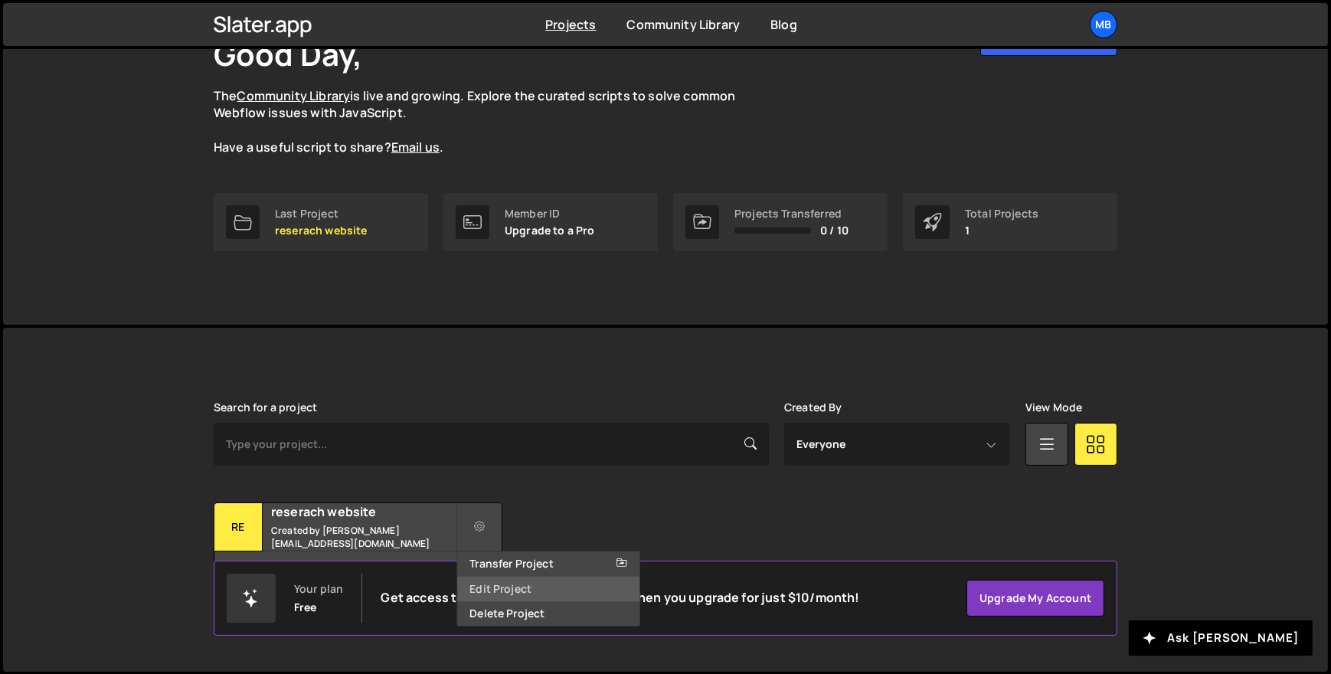
click at [490, 578] on link "Edit Project" at bounding box center [548, 589] width 182 height 25
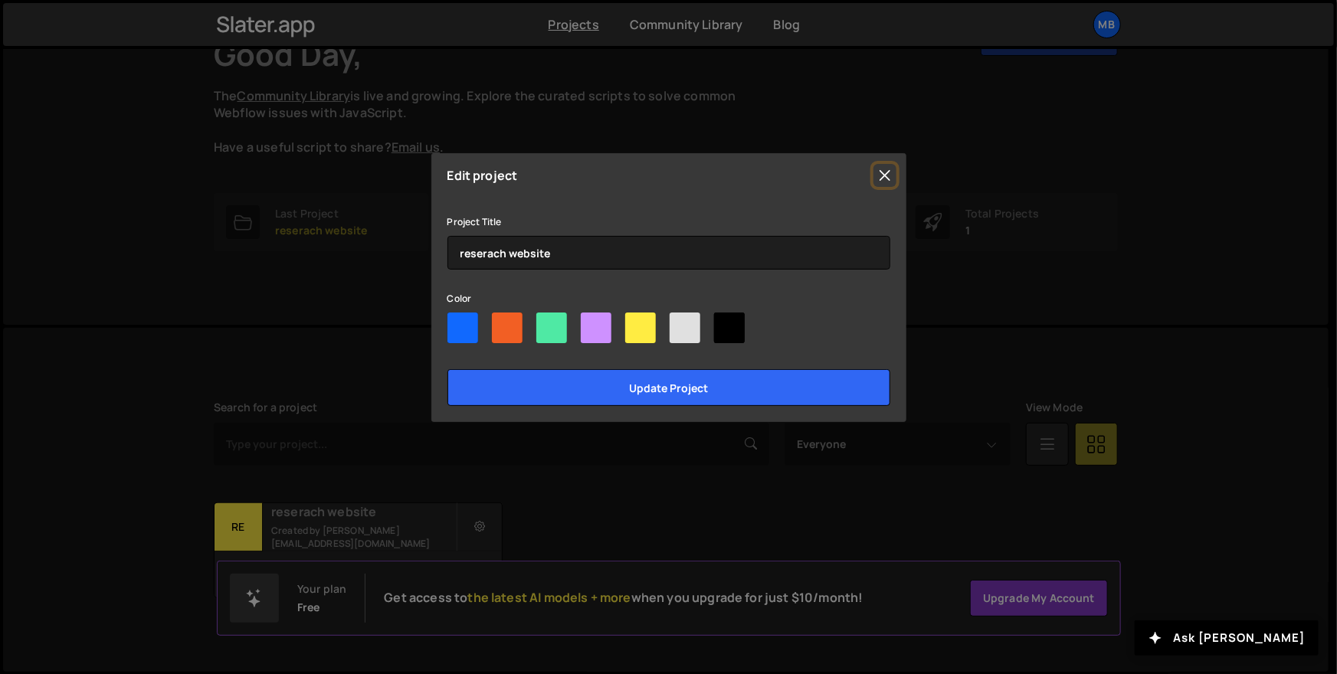
click at [886, 180] on button "Close" at bounding box center [884, 175] width 23 height 23
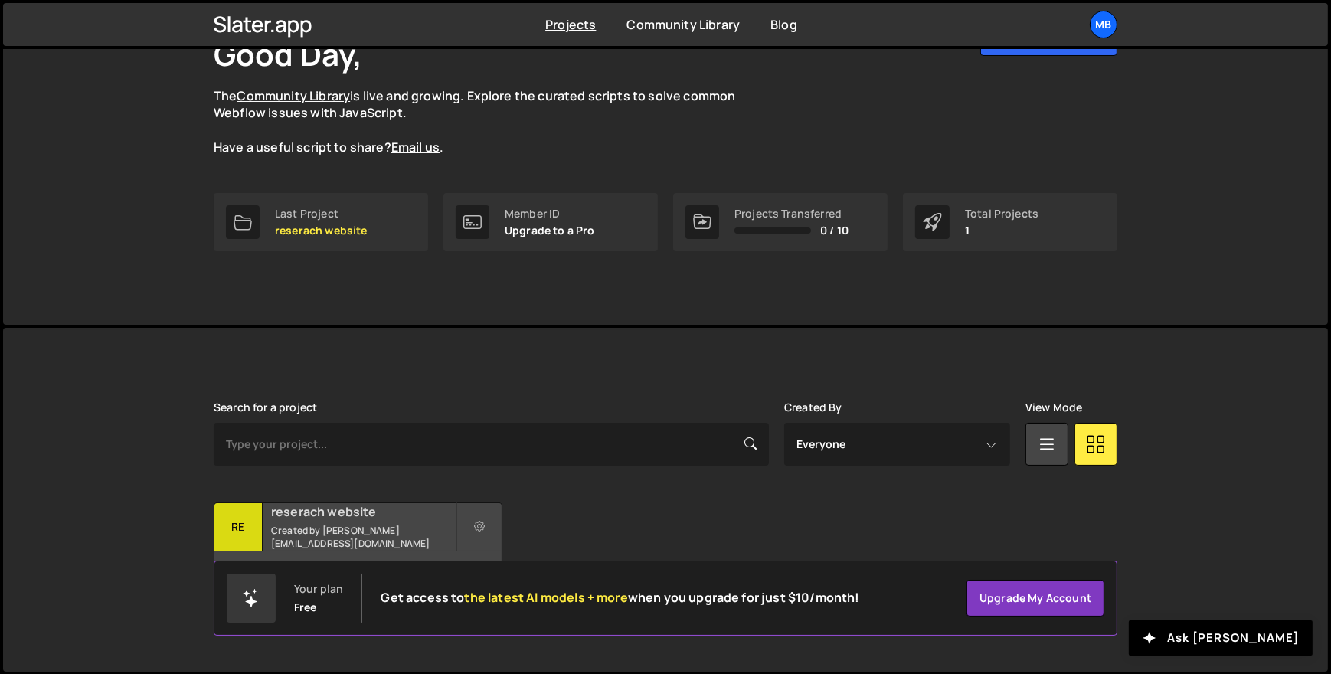
click at [308, 546] on div "reserach website Created by [EMAIL_ADDRESS][DOMAIN_NAME]" at bounding box center [358, 526] width 287 height 47
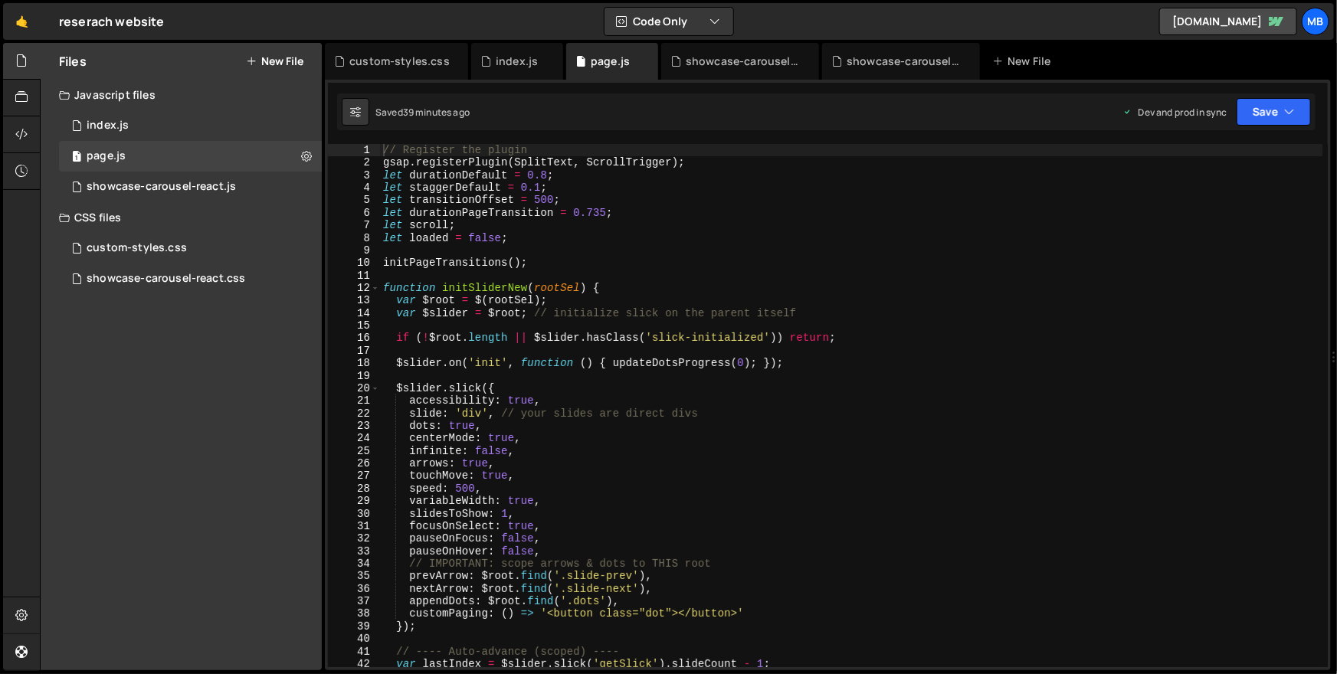
scroll to position [215, 0]
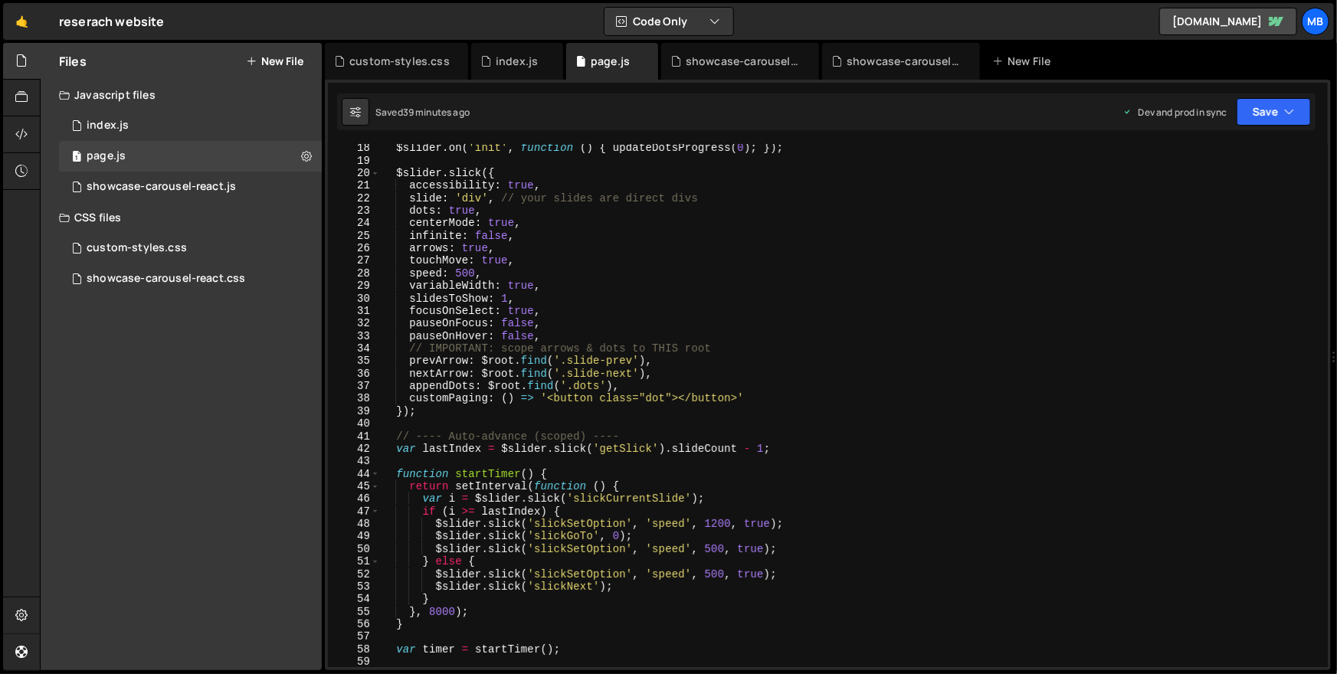
type textarea "speed: 500,"
click at [739, 270] on div "$slider . on ( 'init' , function ( ) { updateDotsProgress ( 0 ) ; }) ; $slider …" at bounding box center [851, 416] width 943 height 549
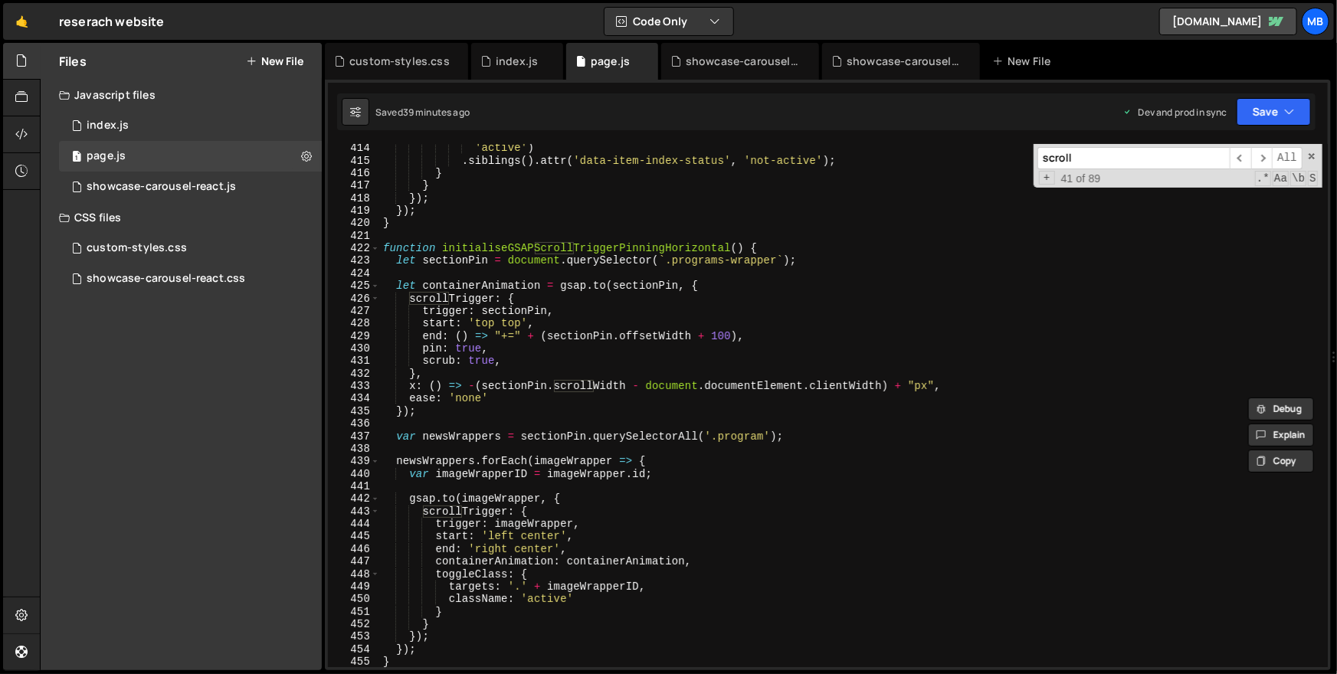
scroll to position [5179, 0]
type input "scroll"
